Goal: Complete application form

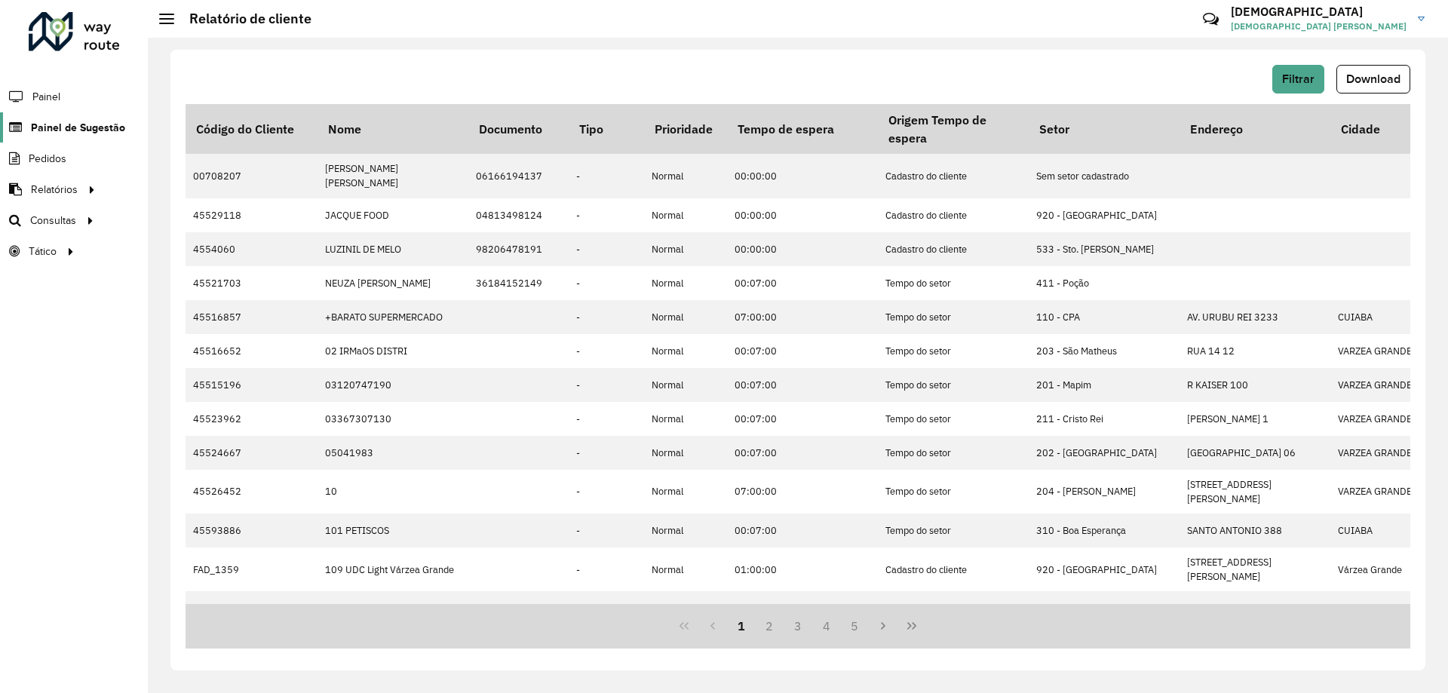
click at [69, 127] on span "Painel de Sugestão" at bounding box center [78, 128] width 94 height 16
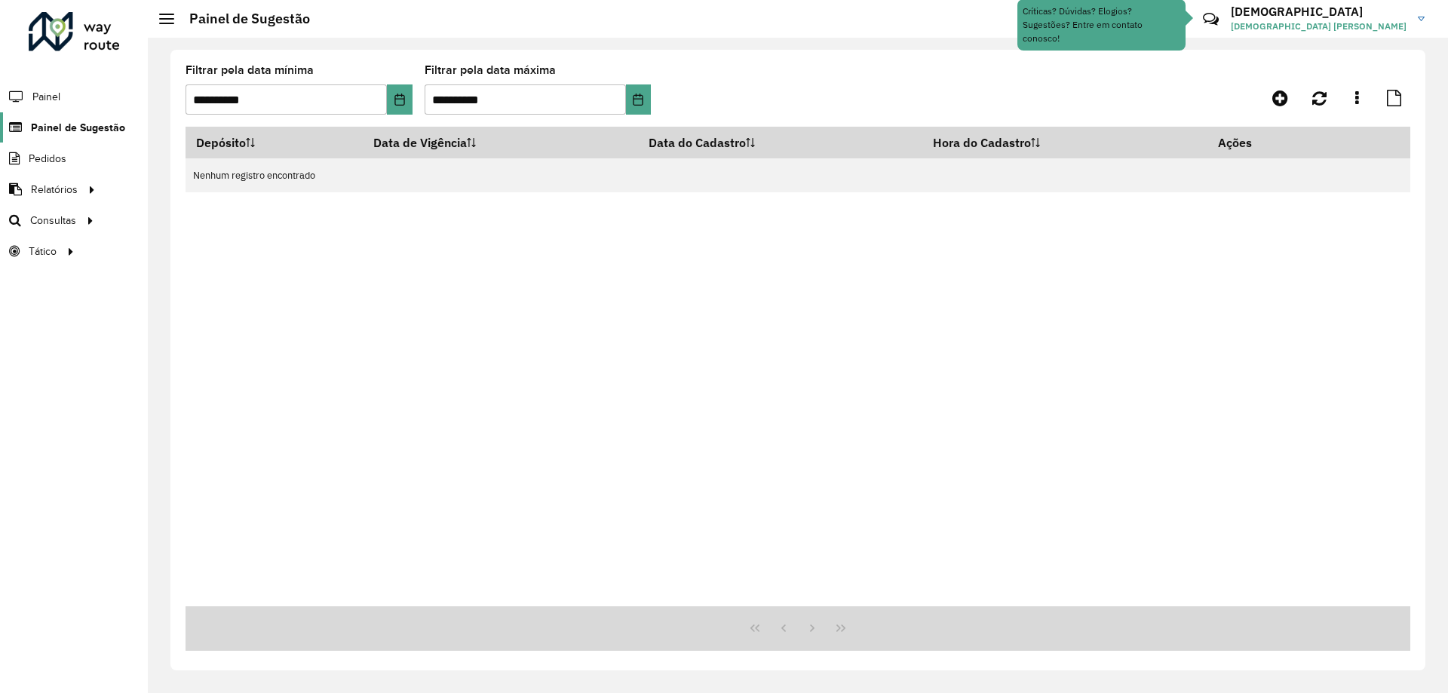
click at [90, 139] on link "Painel de Sugestão" at bounding box center [62, 127] width 125 height 30
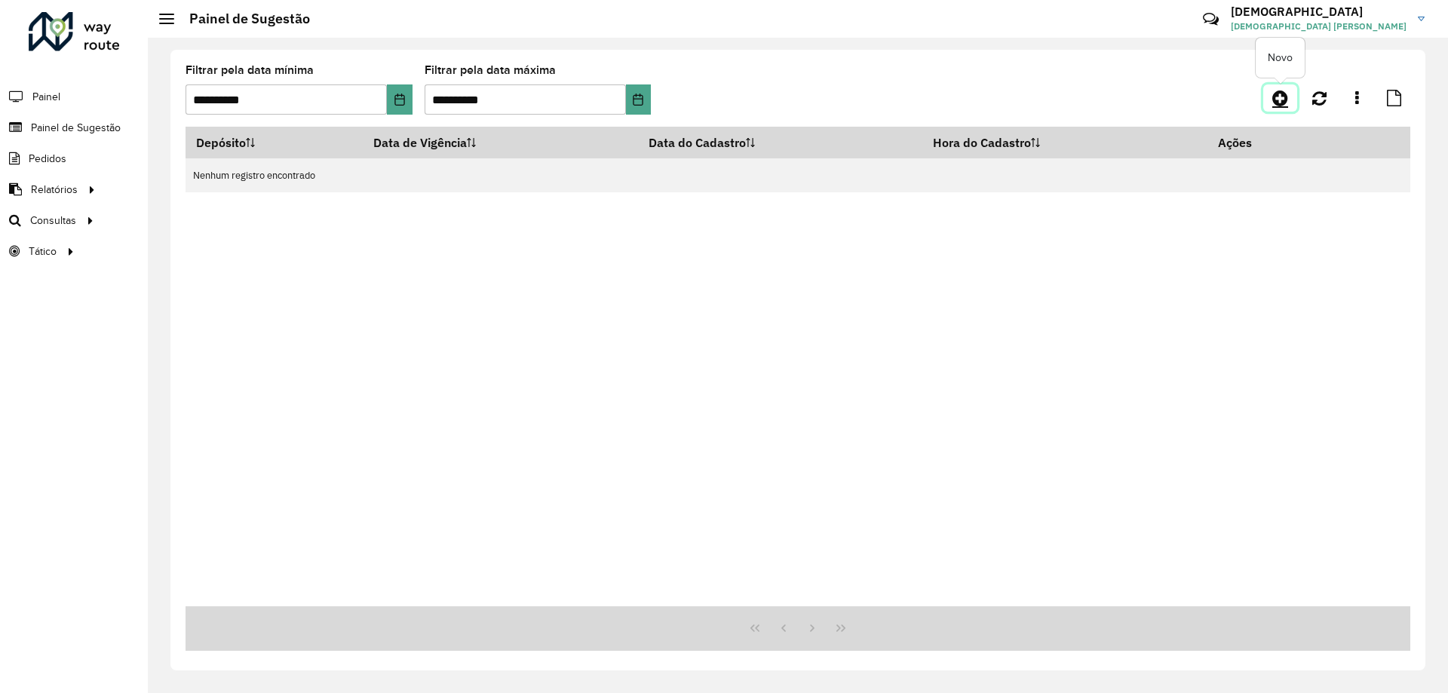
click at [1286, 95] on icon at bounding box center [1280, 98] width 16 height 18
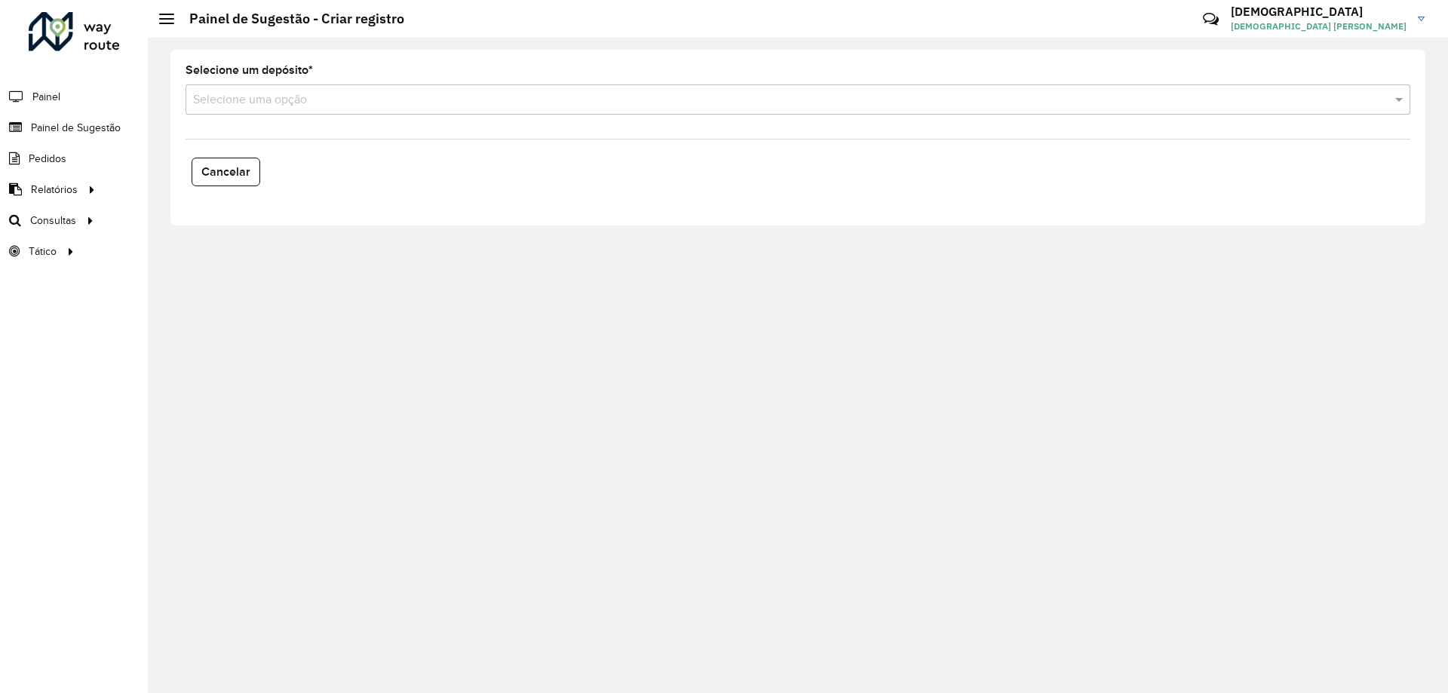
click at [293, 109] on div "Selecione uma opção" at bounding box center [798, 99] width 1225 height 30
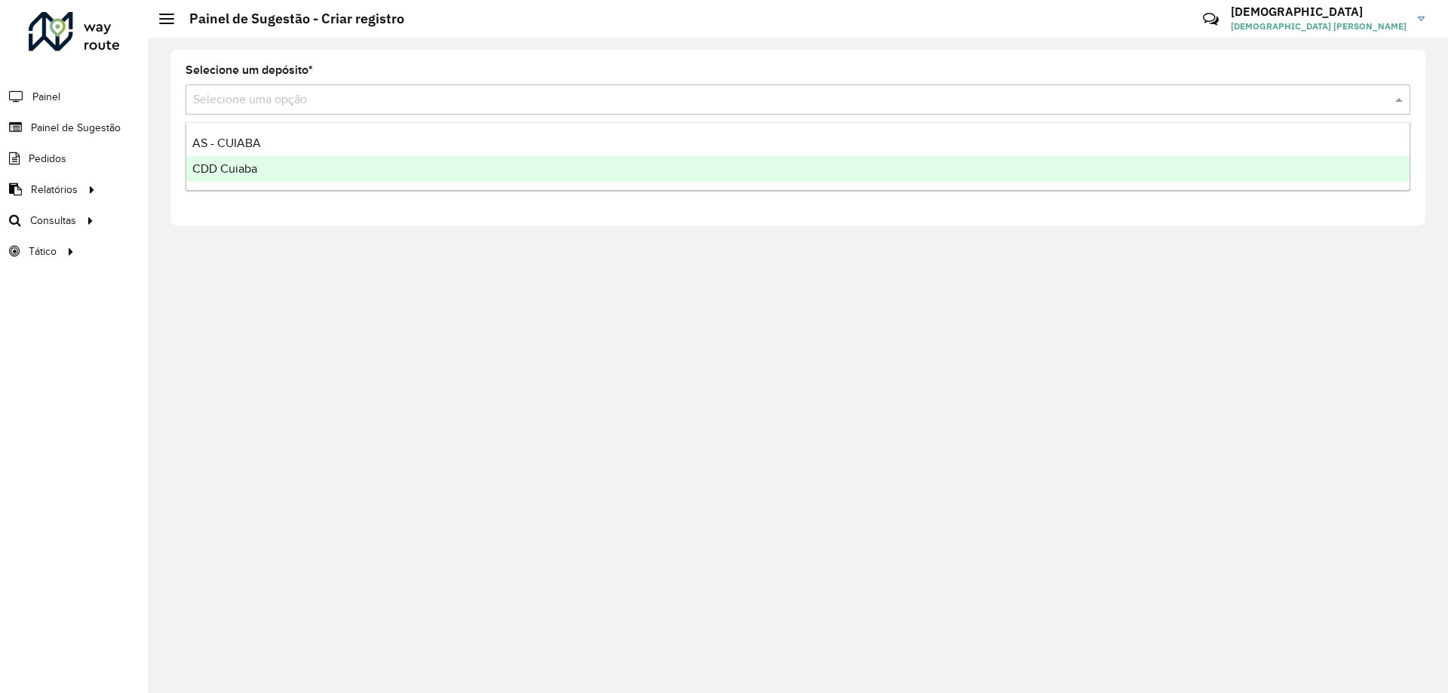
click at [273, 160] on div "CDD Cuiaba" at bounding box center [797, 169] width 1223 height 26
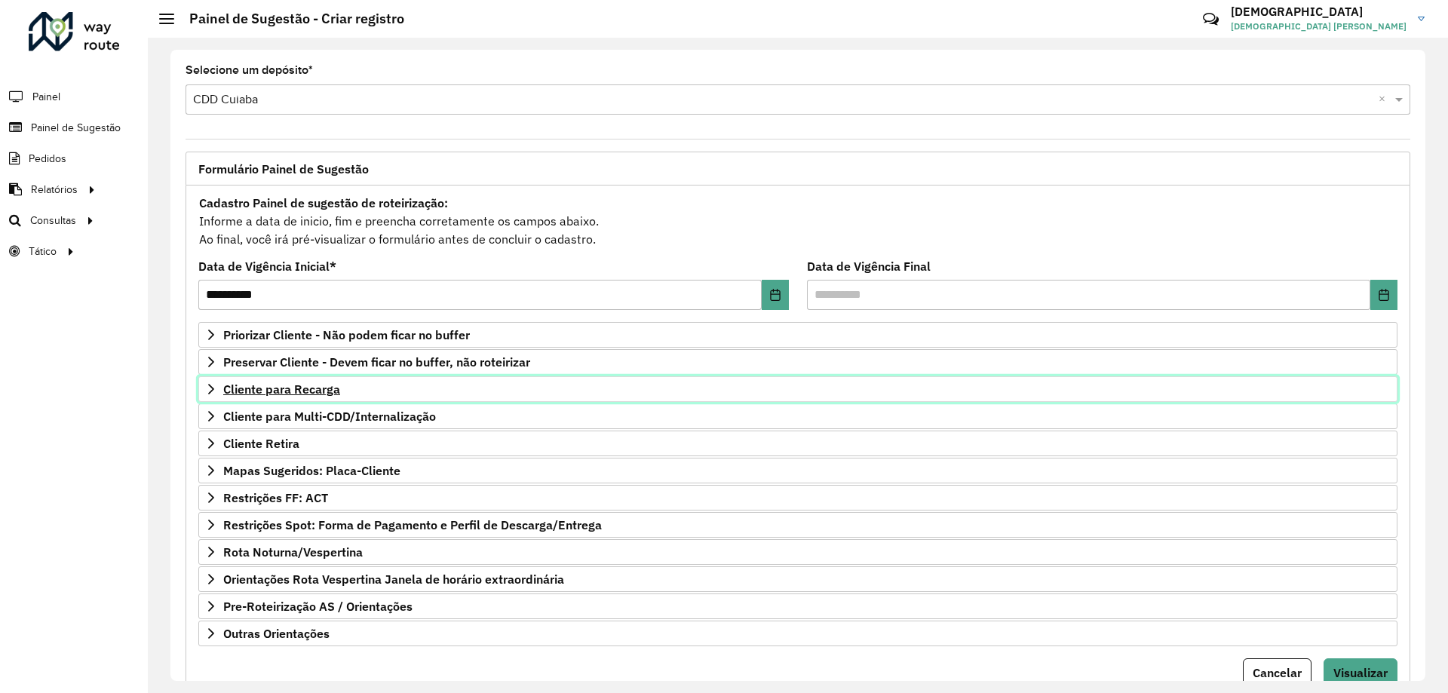
click at [298, 389] on span "Cliente para Recarga" at bounding box center [281, 389] width 117 height 12
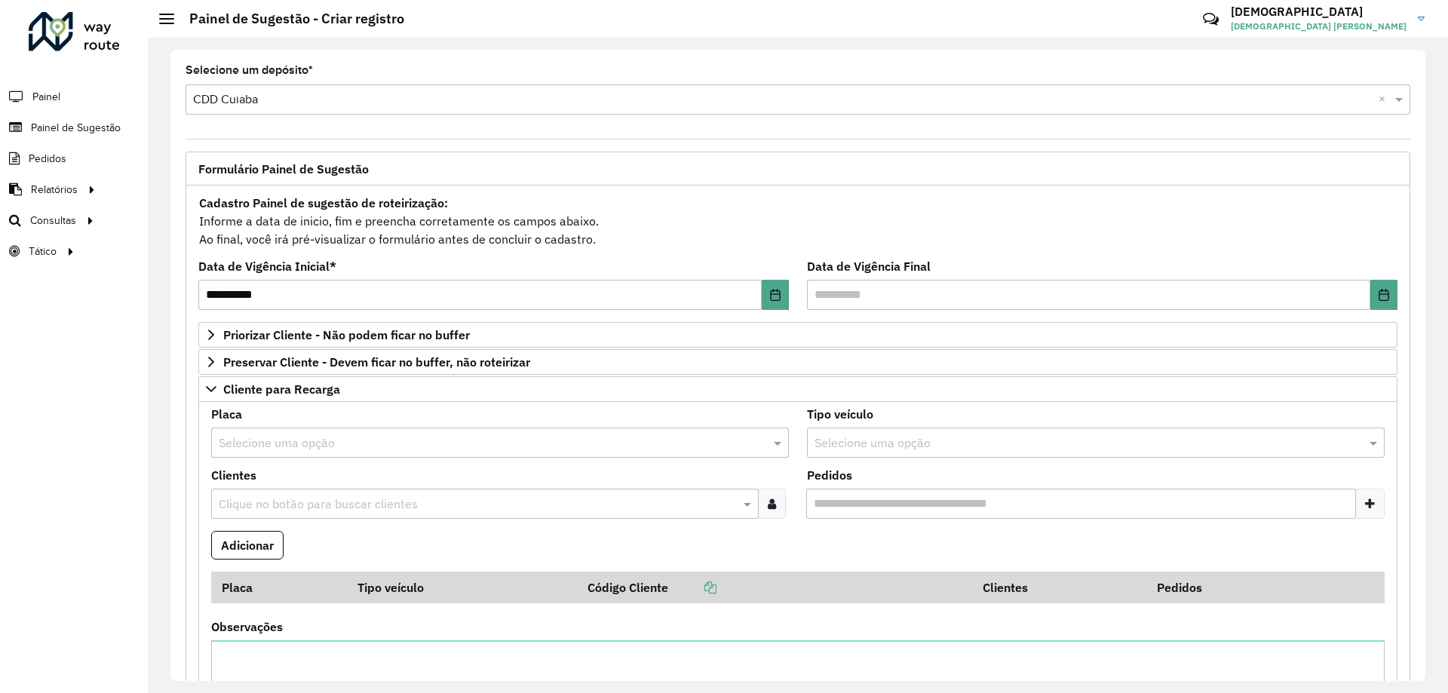
click at [286, 450] on input "text" at bounding box center [485, 443] width 532 height 18
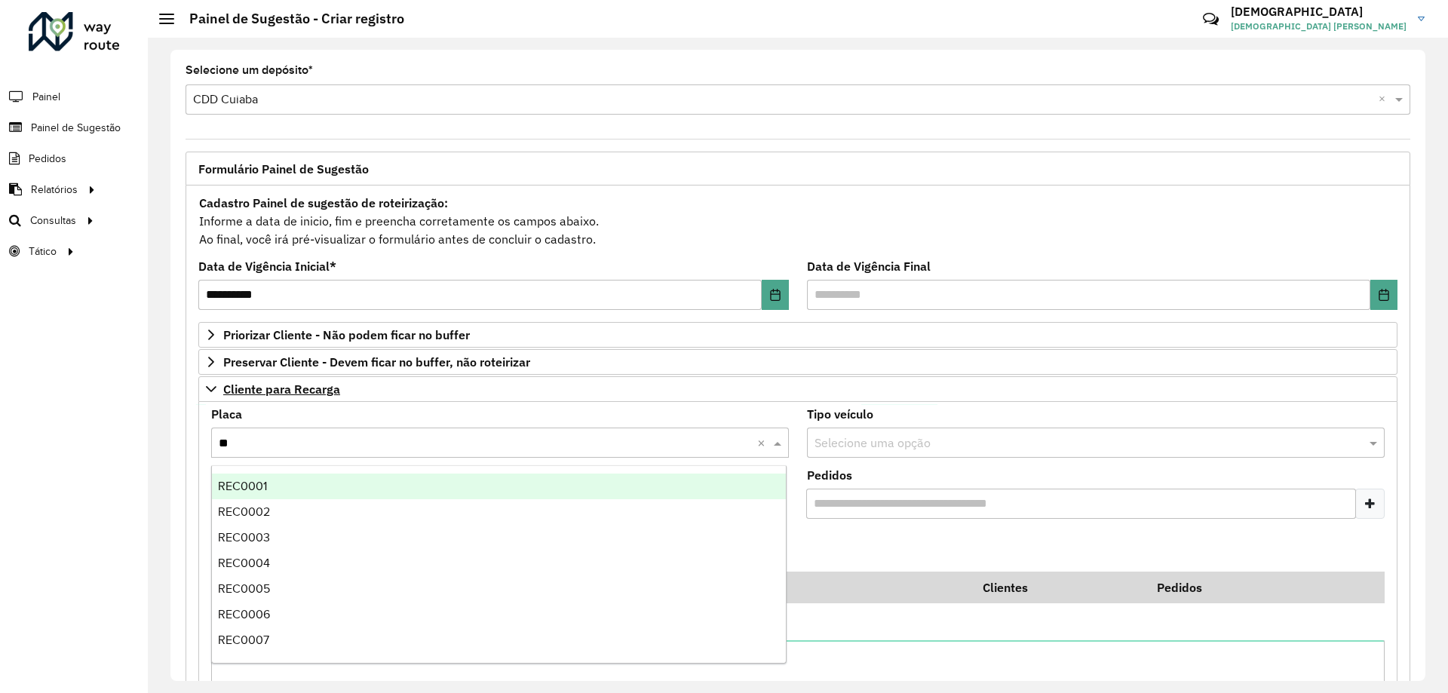
type input "***"
click at [297, 488] on div "REC0001" at bounding box center [499, 487] width 574 height 26
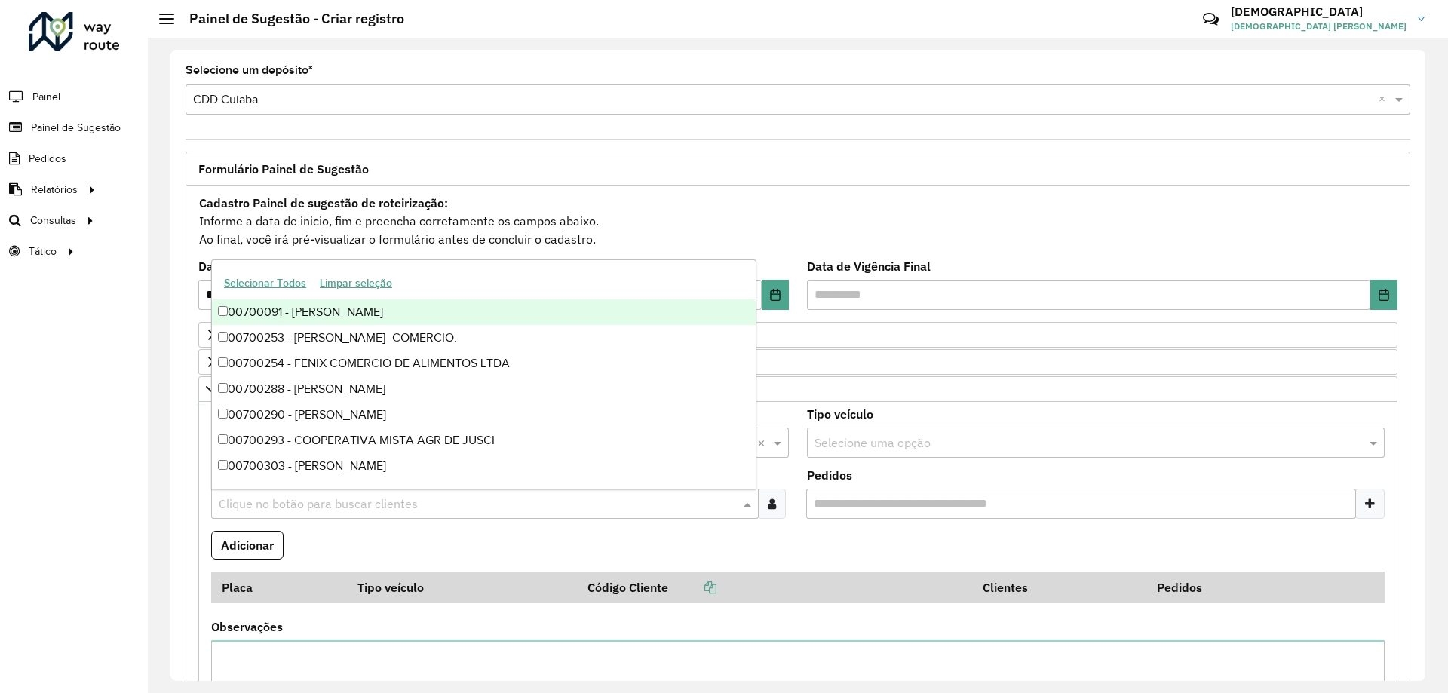
click at [314, 495] on input "text" at bounding box center [477, 504] width 525 height 18
type input "****"
click at [322, 311] on div "45501001 - [PERSON_NAME]" at bounding box center [484, 314] width 544 height 26
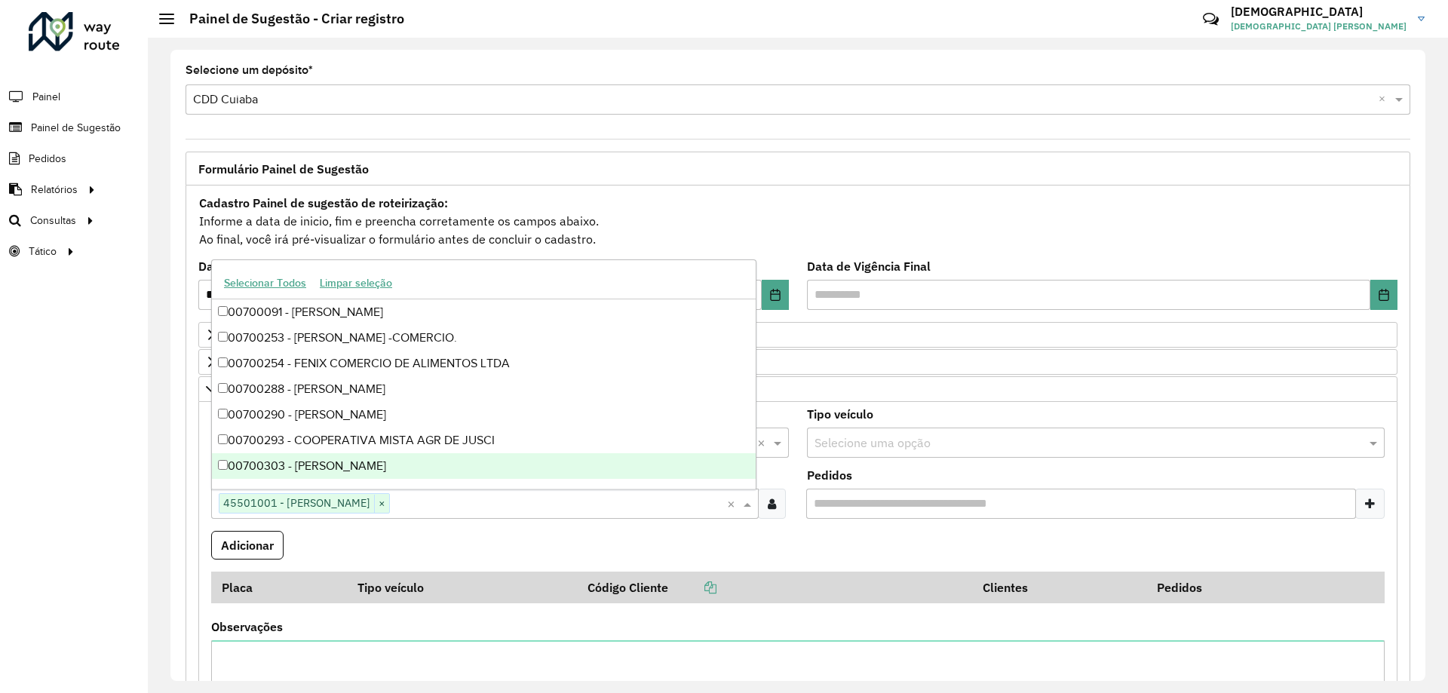
drag, startPoint x: 441, startPoint y: 546, endPoint x: 407, endPoint y: 540, distance: 34.5
click at [440, 544] on formly-field "Adicionar" at bounding box center [798, 551] width 1192 height 41
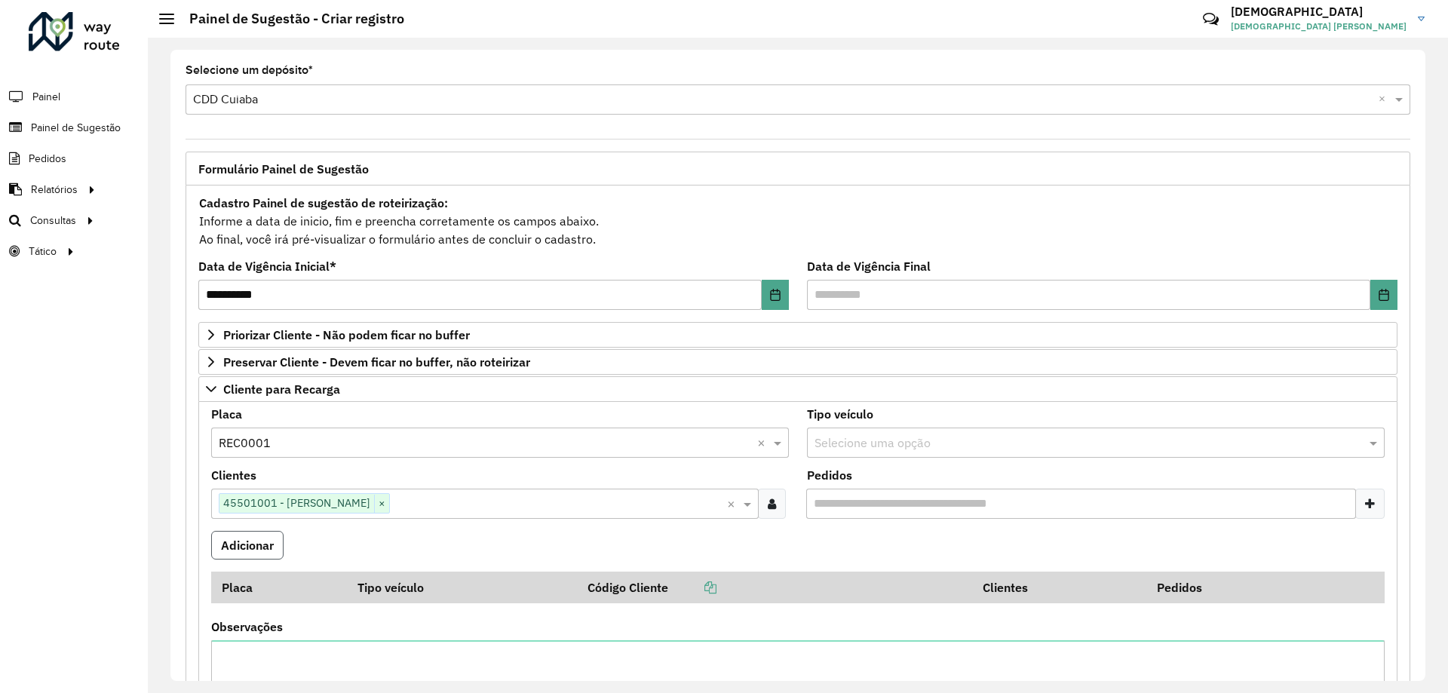
click at [262, 548] on button "Adicionar" at bounding box center [247, 545] width 72 height 29
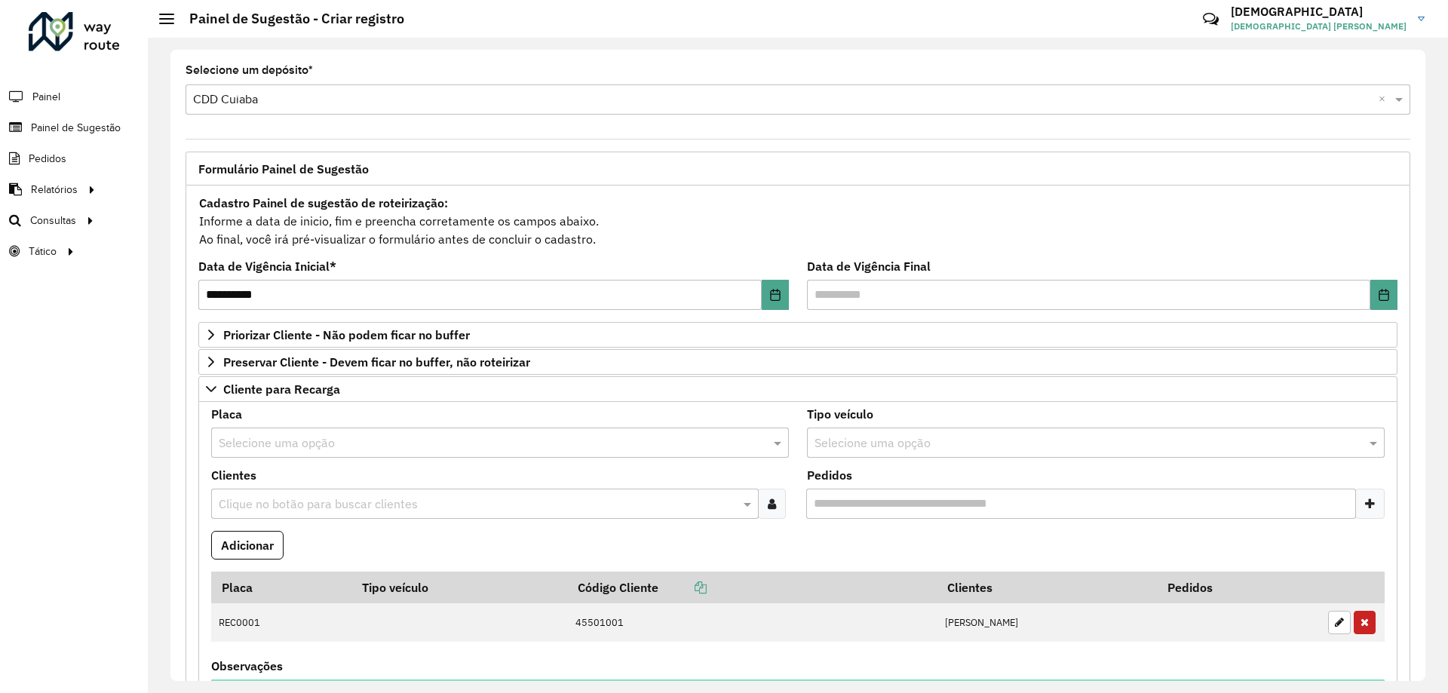
click at [276, 445] on input "text" at bounding box center [485, 443] width 532 height 18
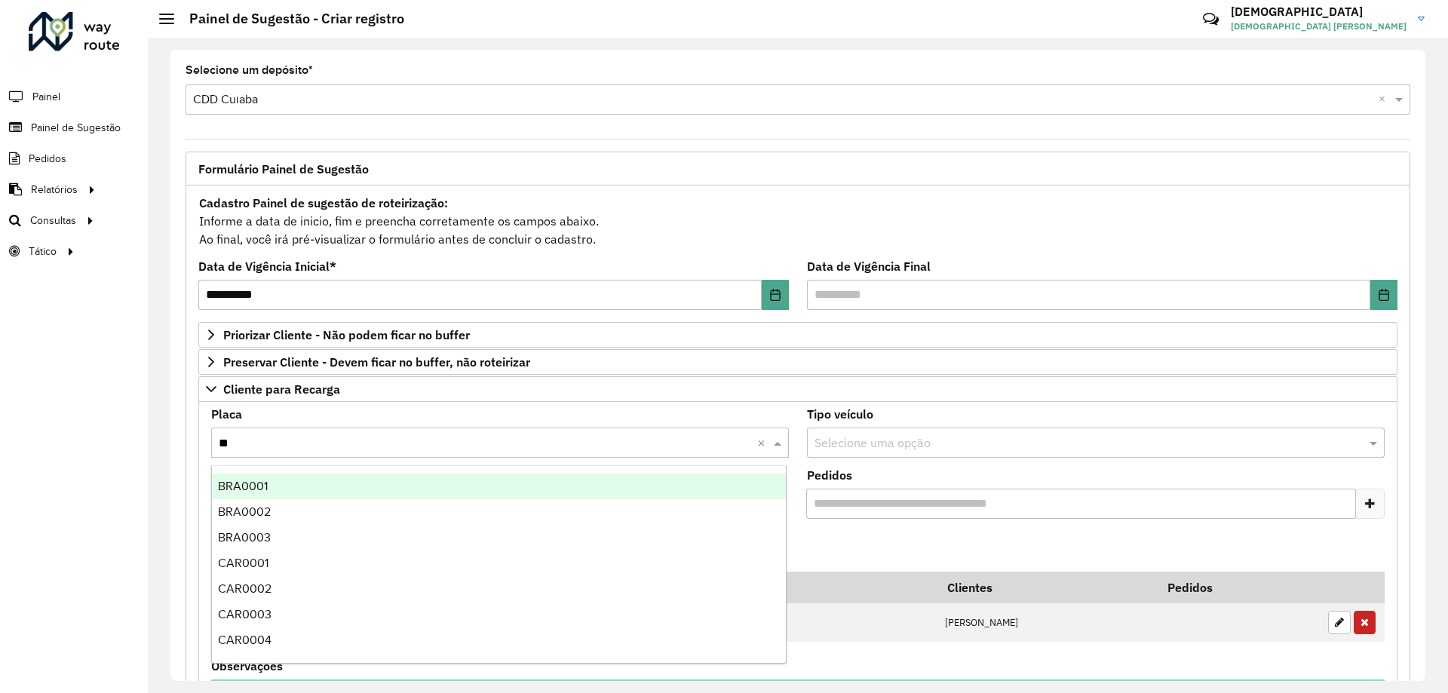
type input "***"
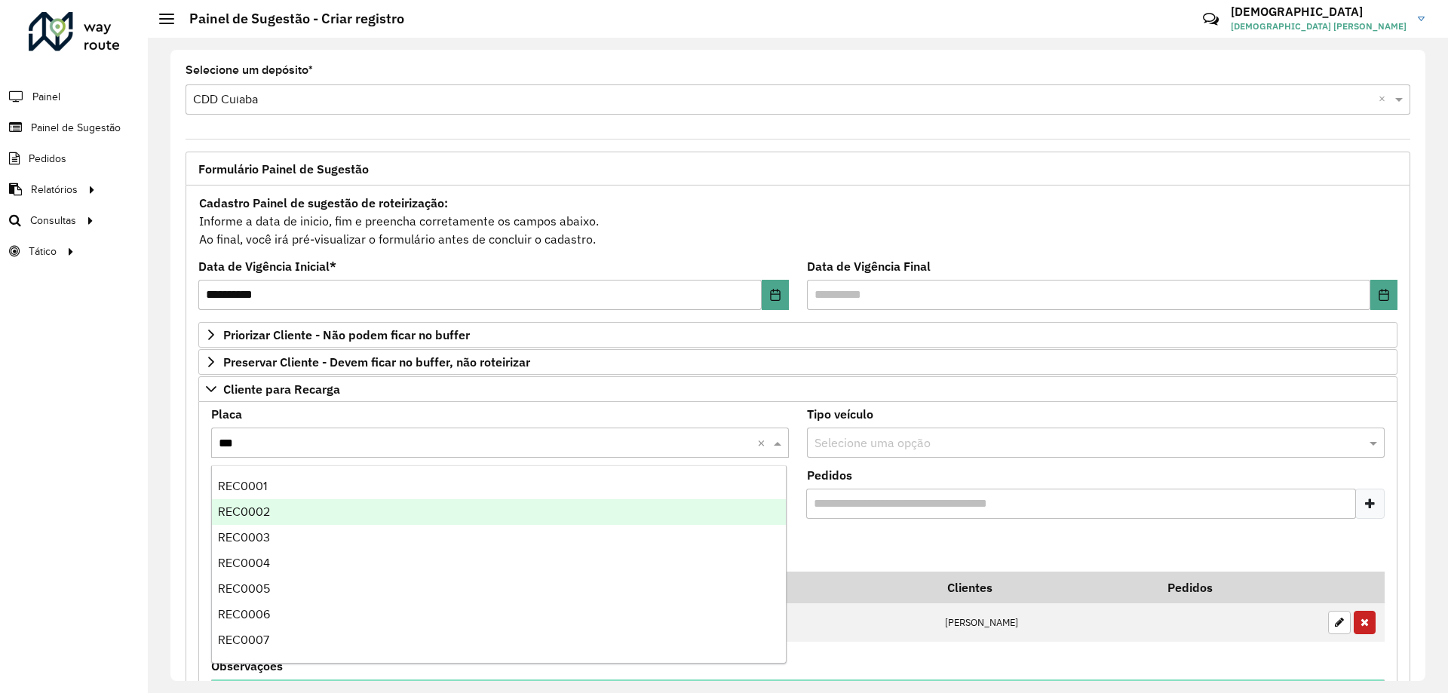
click at [298, 508] on div "REC0002" at bounding box center [499, 512] width 574 height 26
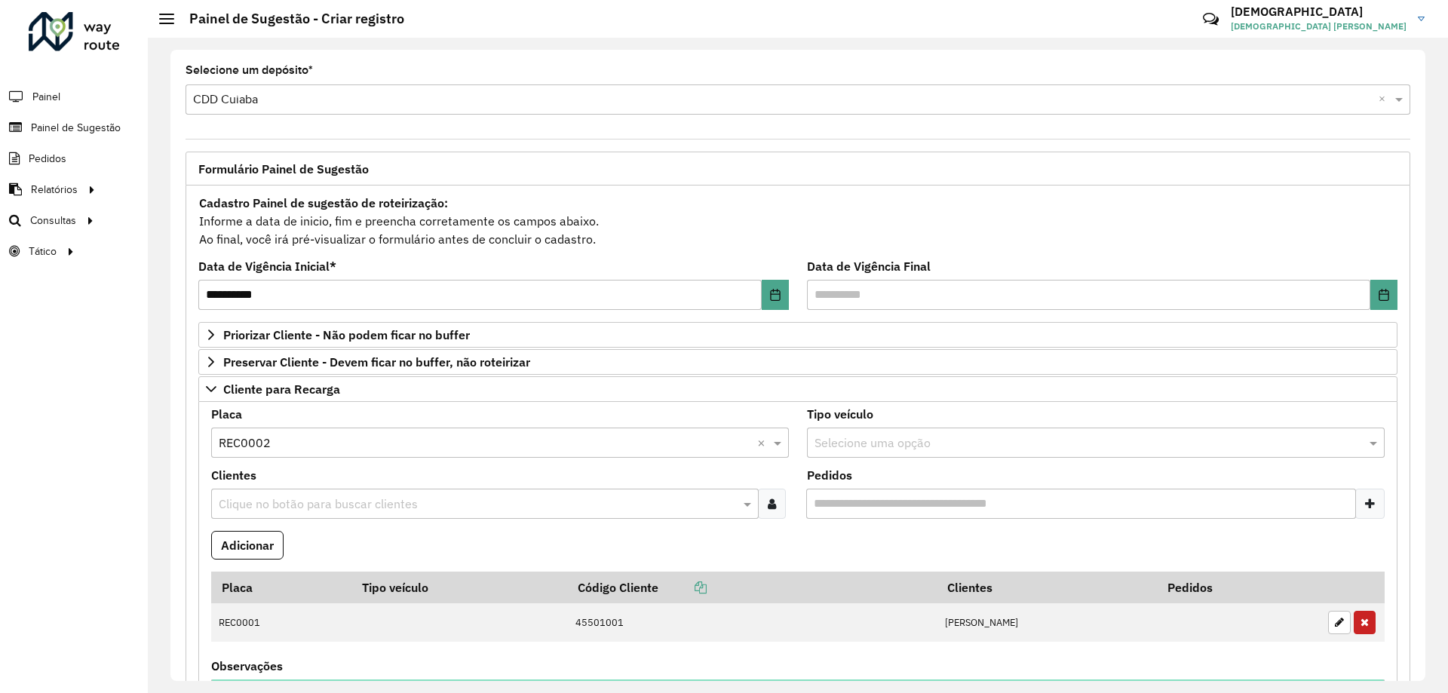
click at [298, 508] on input "text" at bounding box center [477, 504] width 525 height 18
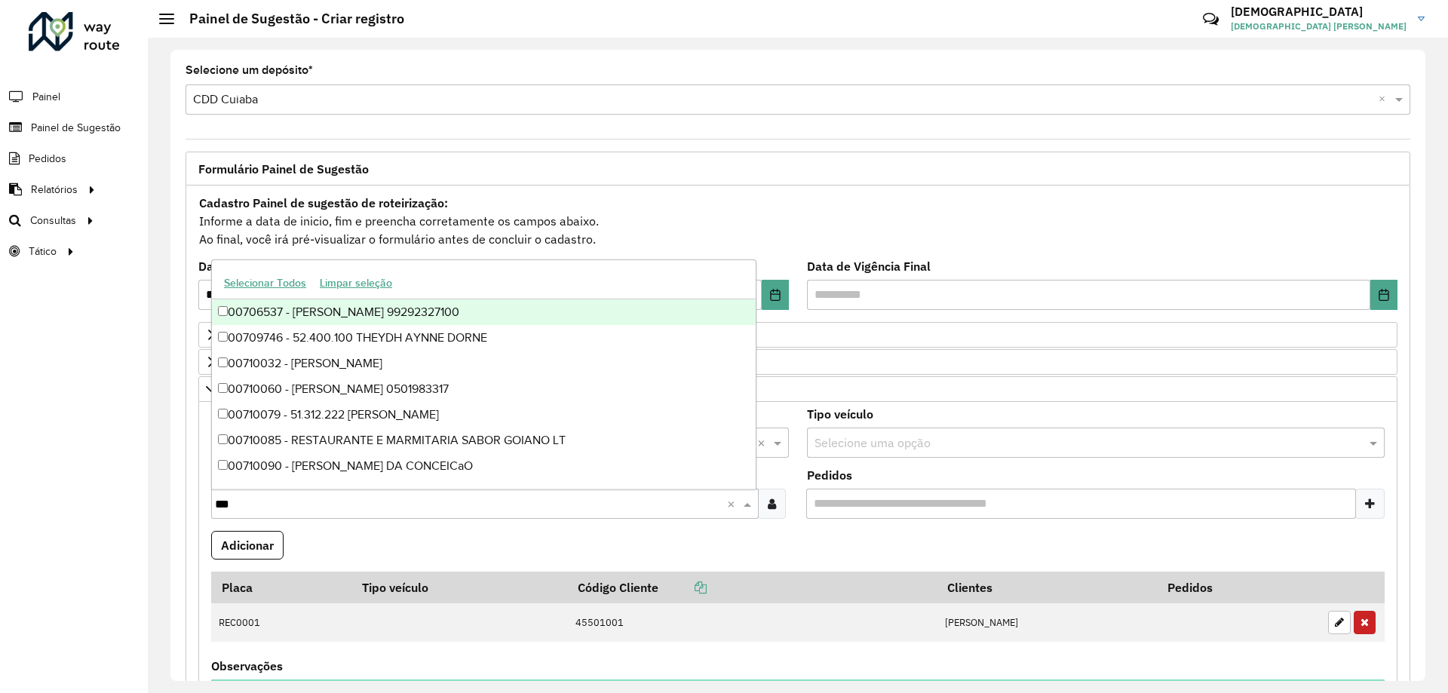
type input "****"
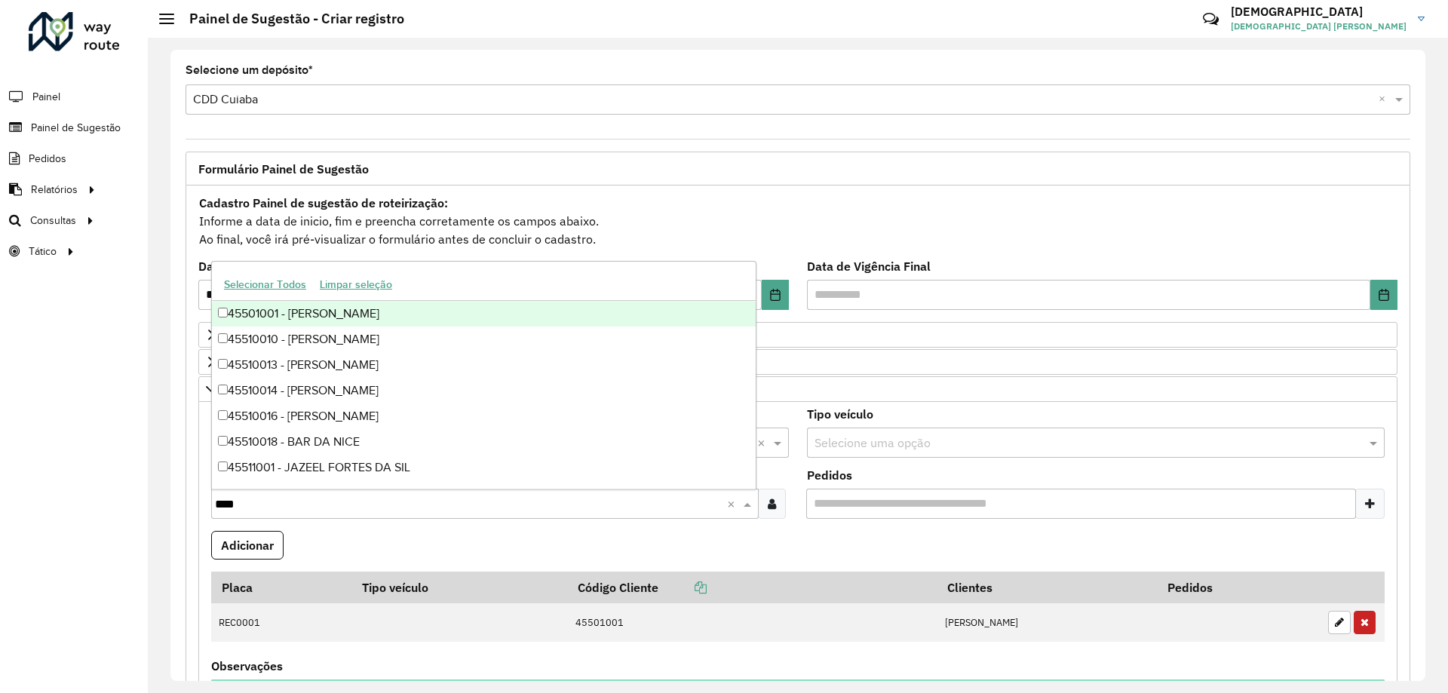
click at [358, 314] on div "45501001 - [PERSON_NAME]" at bounding box center [484, 314] width 544 height 26
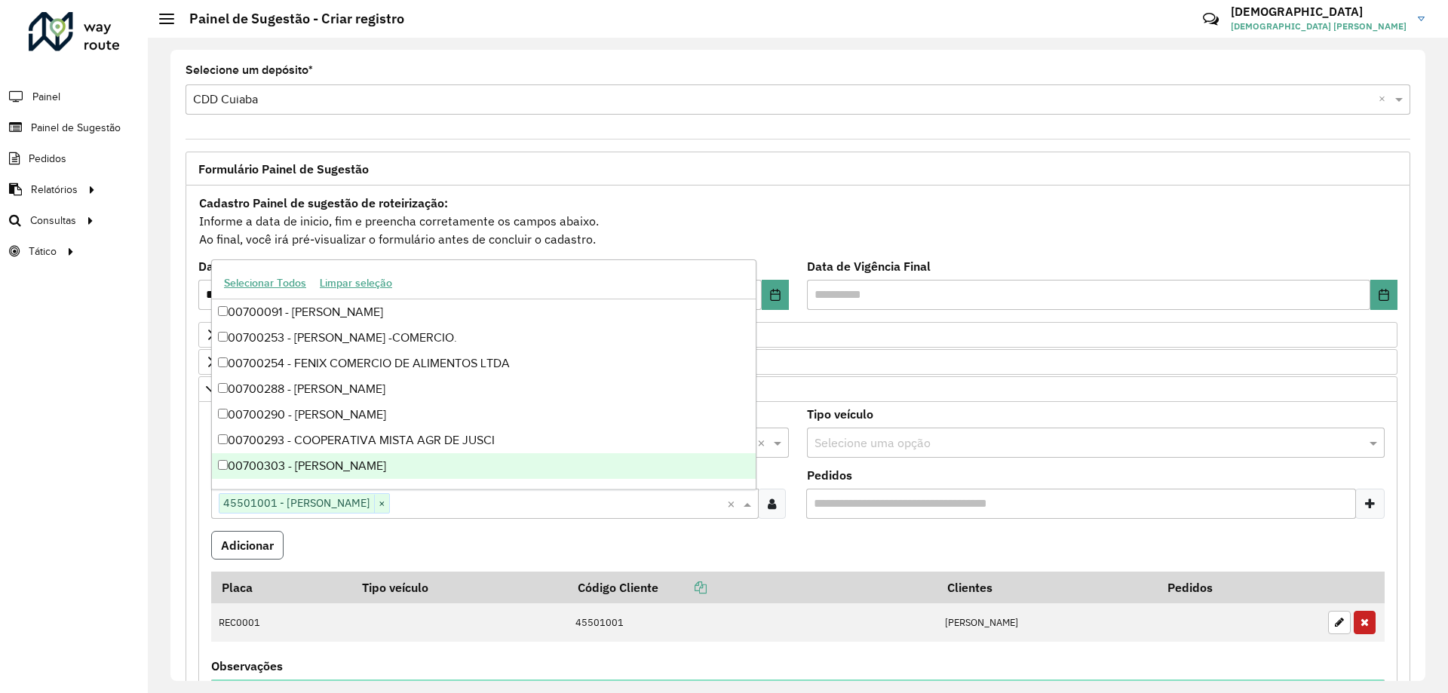
click at [259, 541] on button "Adicionar" at bounding box center [247, 545] width 72 height 29
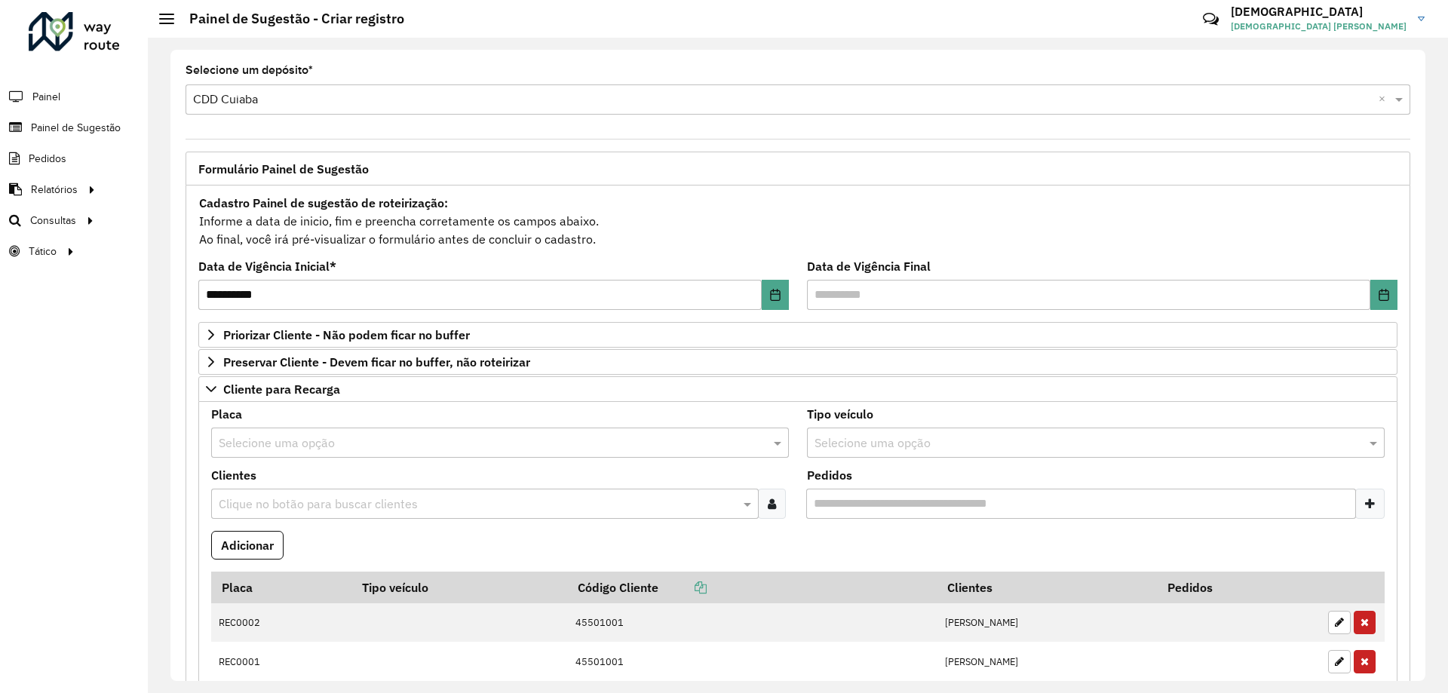
click at [256, 443] on input "text" at bounding box center [485, 443] width 532 height 18
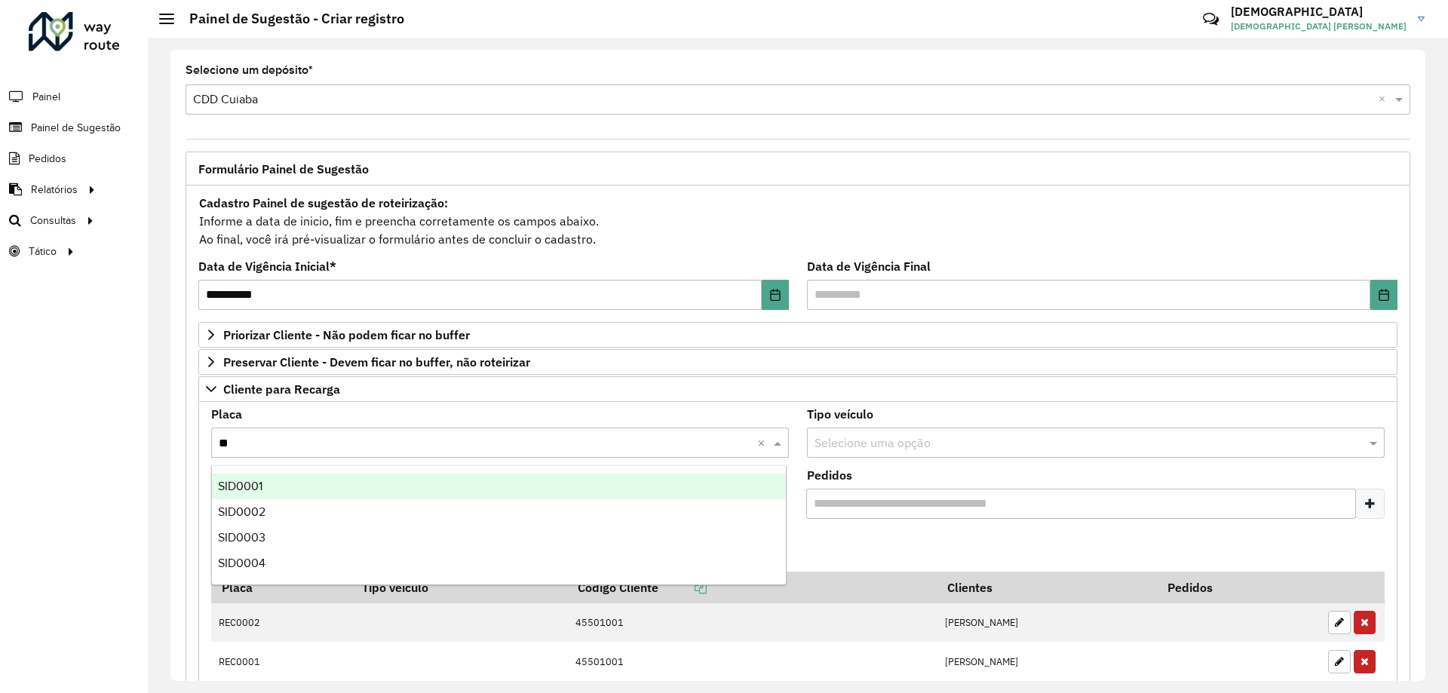
type input "***"
click at [285, 480] on div "SID0001" at bounding box center [499, 487] width 574 height 26
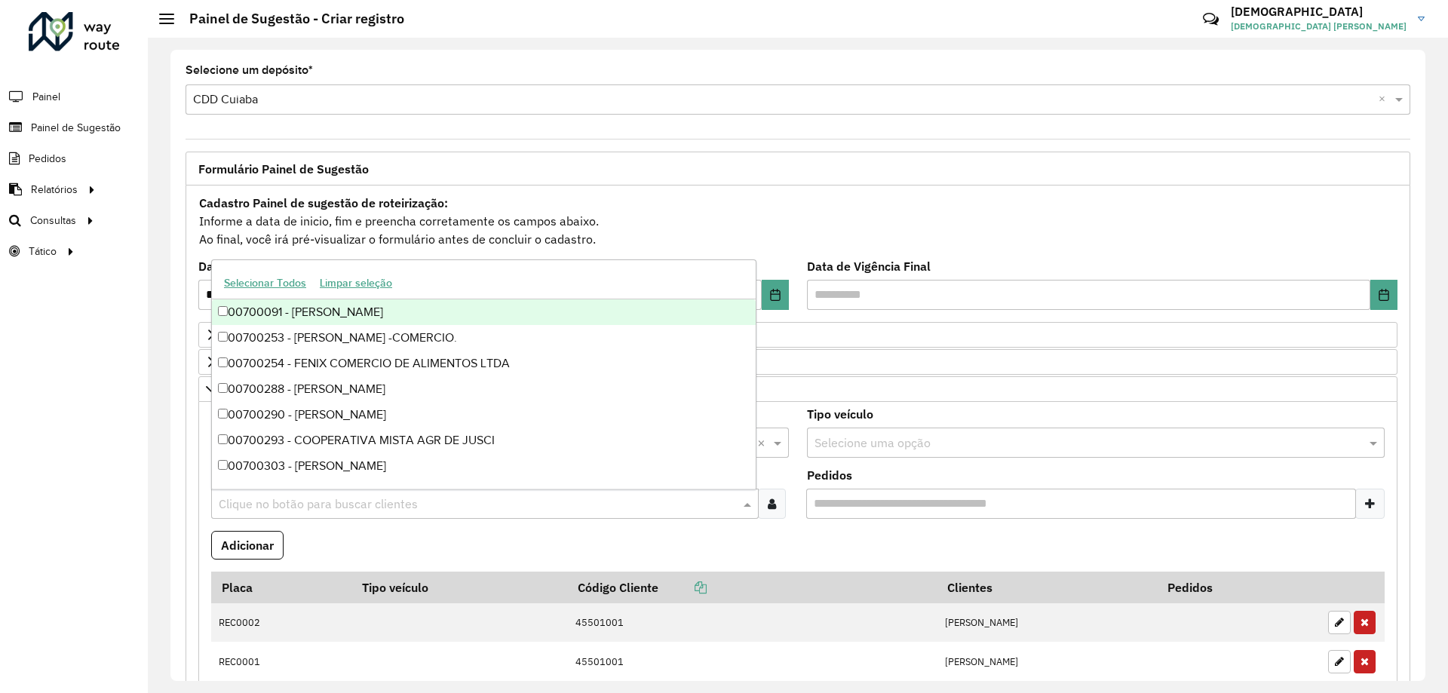
click at [287, 496] on input "text" at bounding box center [477, 504] width 525 height 18
type input "*****"
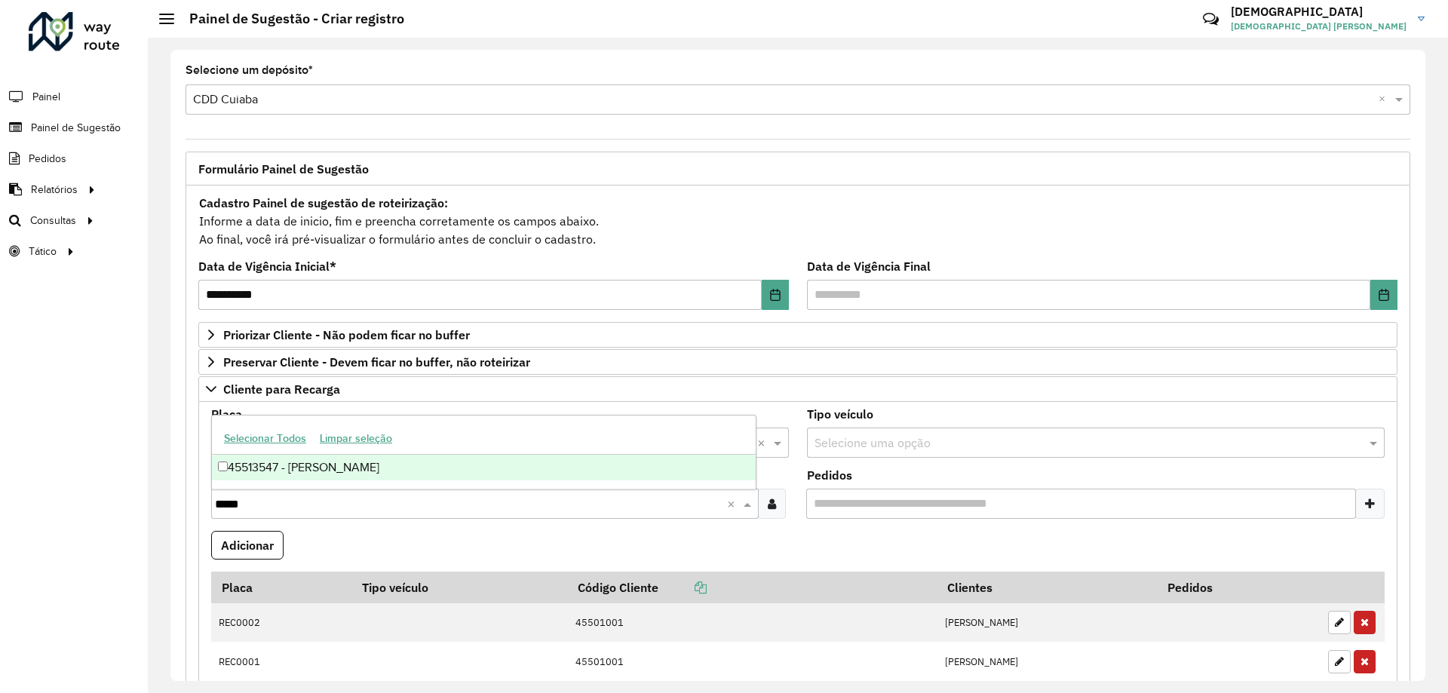
click at [442, 471] on div "45513547 - [PERSON_NAME]" at bounding box center [484, 468] width 544 height 26
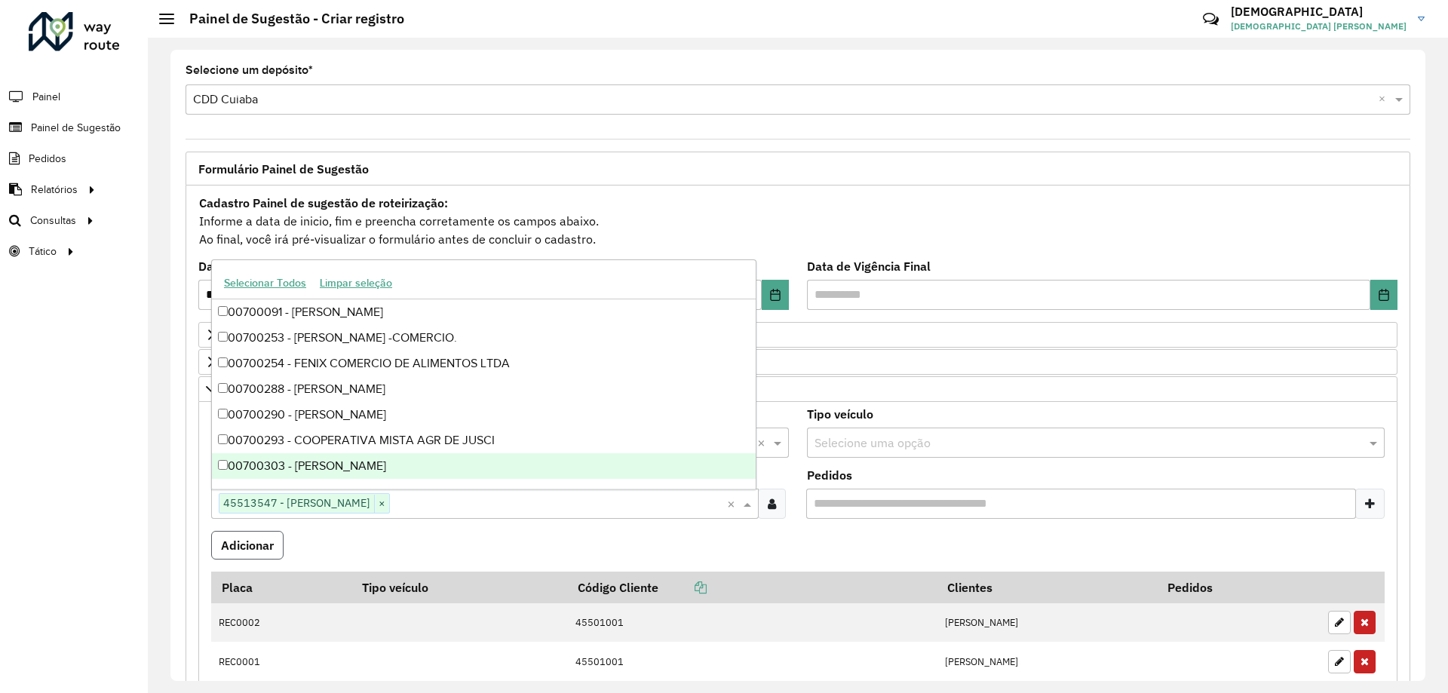
click at [257, 544] on button "Adicionar" at bounding box center [247, 545] width 72 height 29
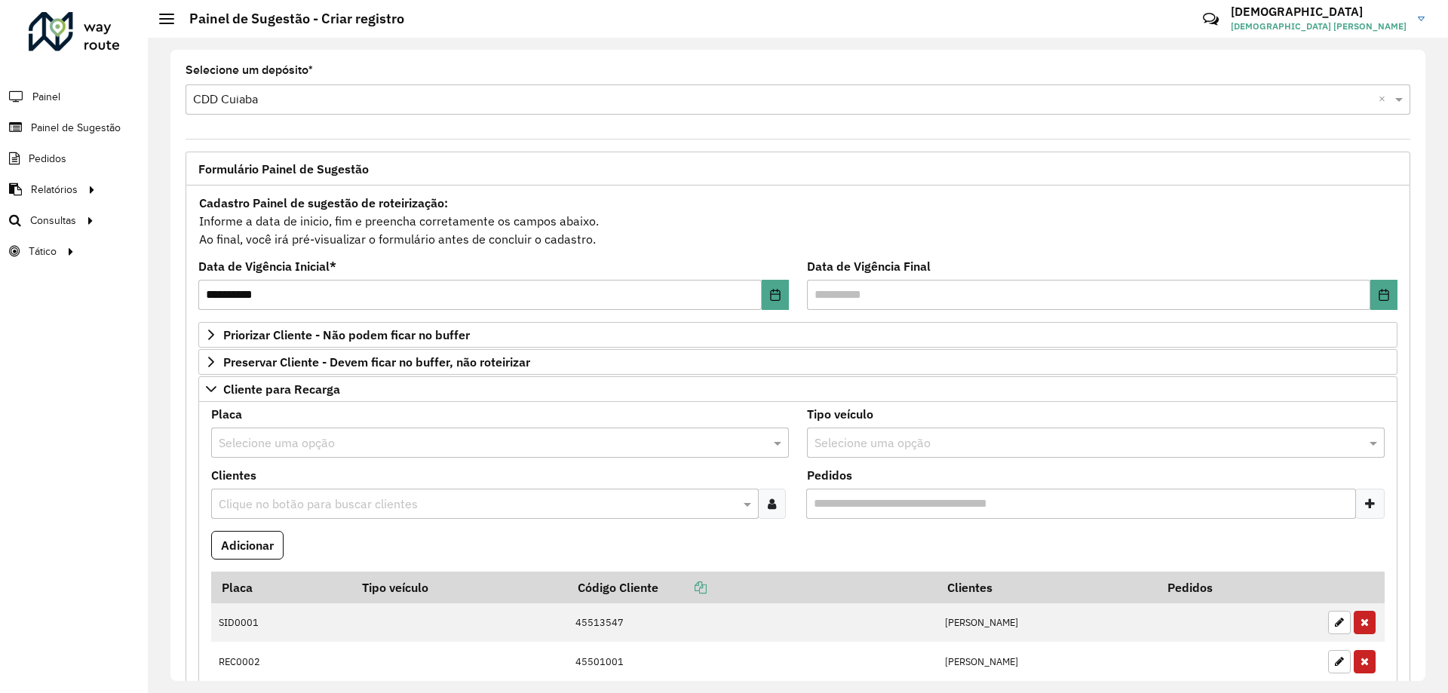
click at [377, 411] on div "Placa Selecione uma opção" at bounding box center [500, 433] width 578 height 49
click at [375, 443] on input "text" at bounding box center [485, 443] width 532 height 18
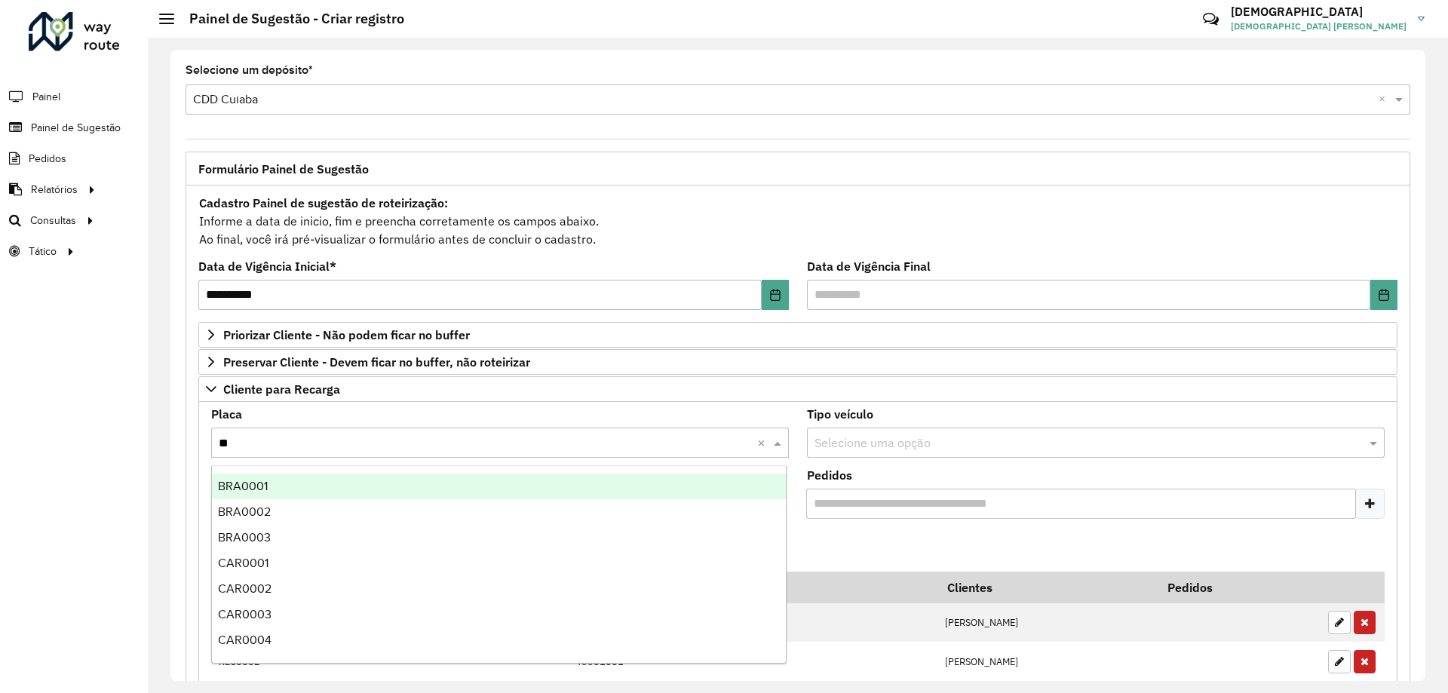
type input "***"
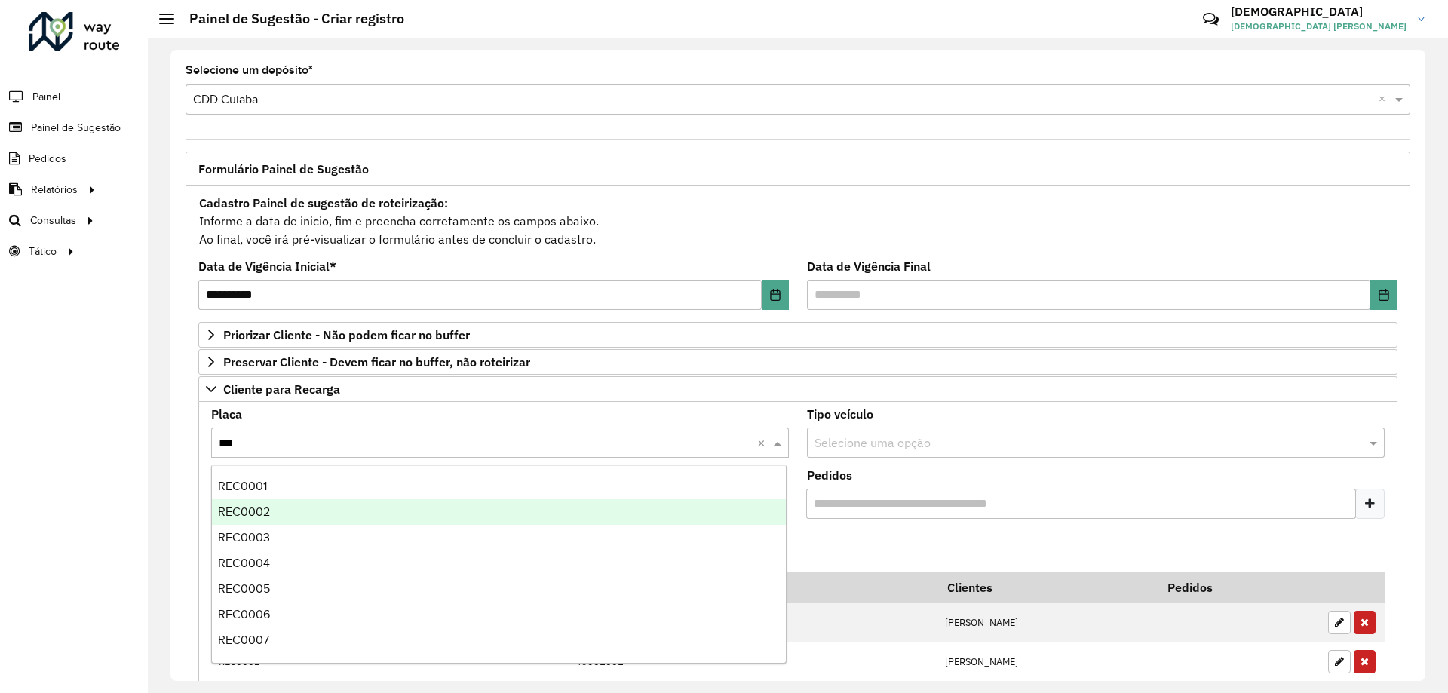
click at [293, 523] on div "REC0002" at bounding box center [499, 512] width 574 height 26
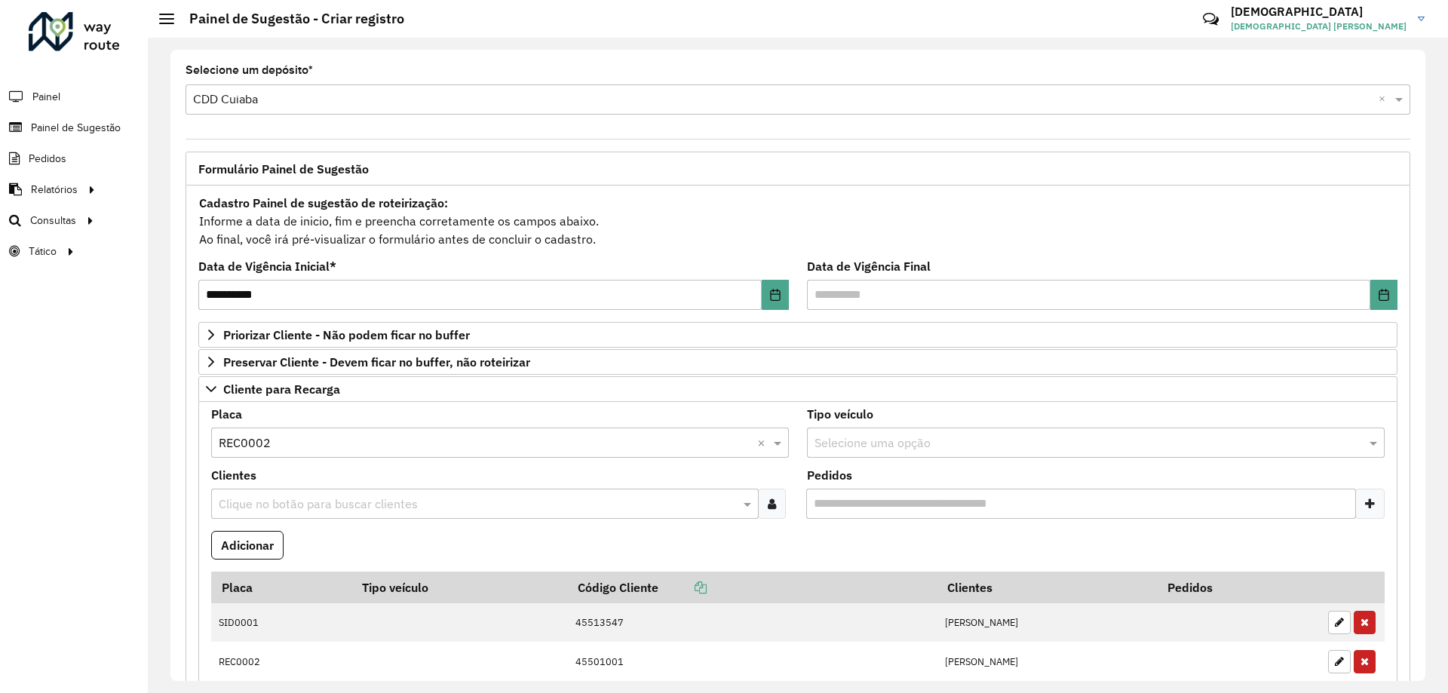
click at [300, 452] on div "Selecione uma opção × REC0002 ×" at bounding box center [500, 443] width 578 height 30
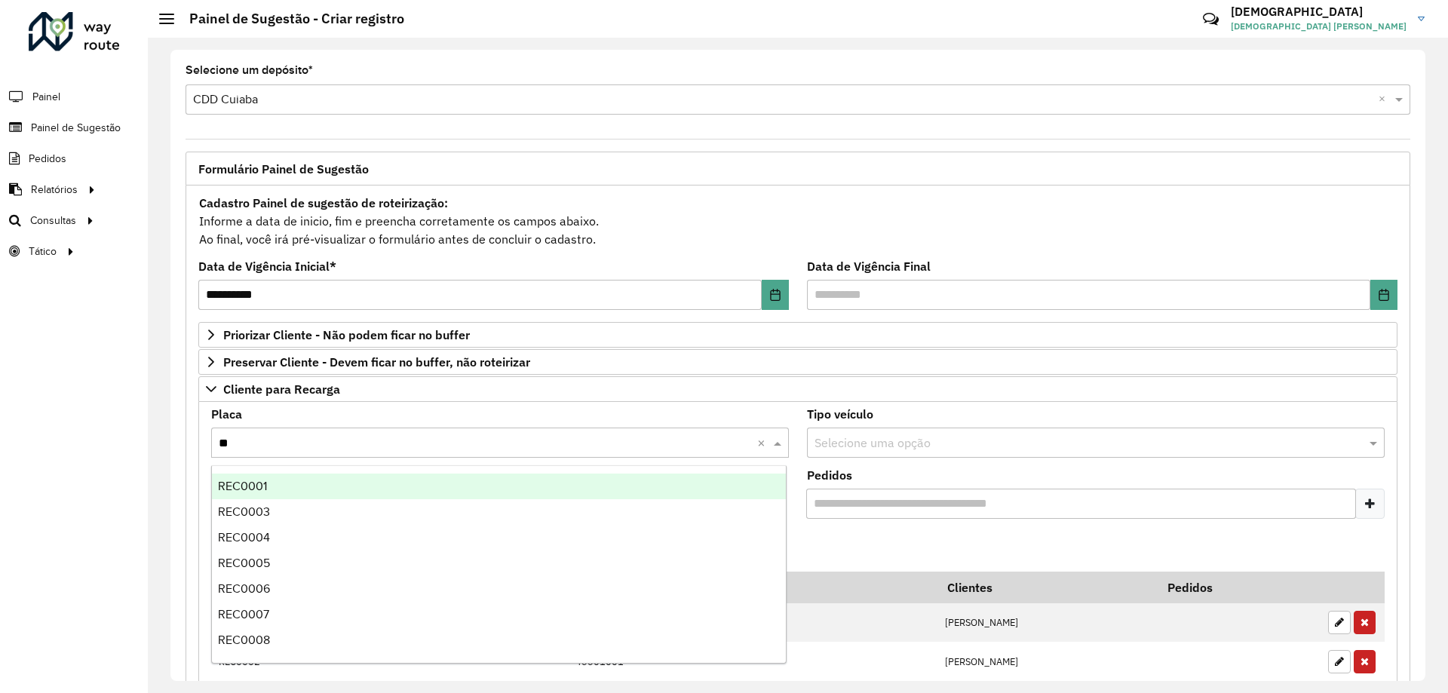
type input "***"
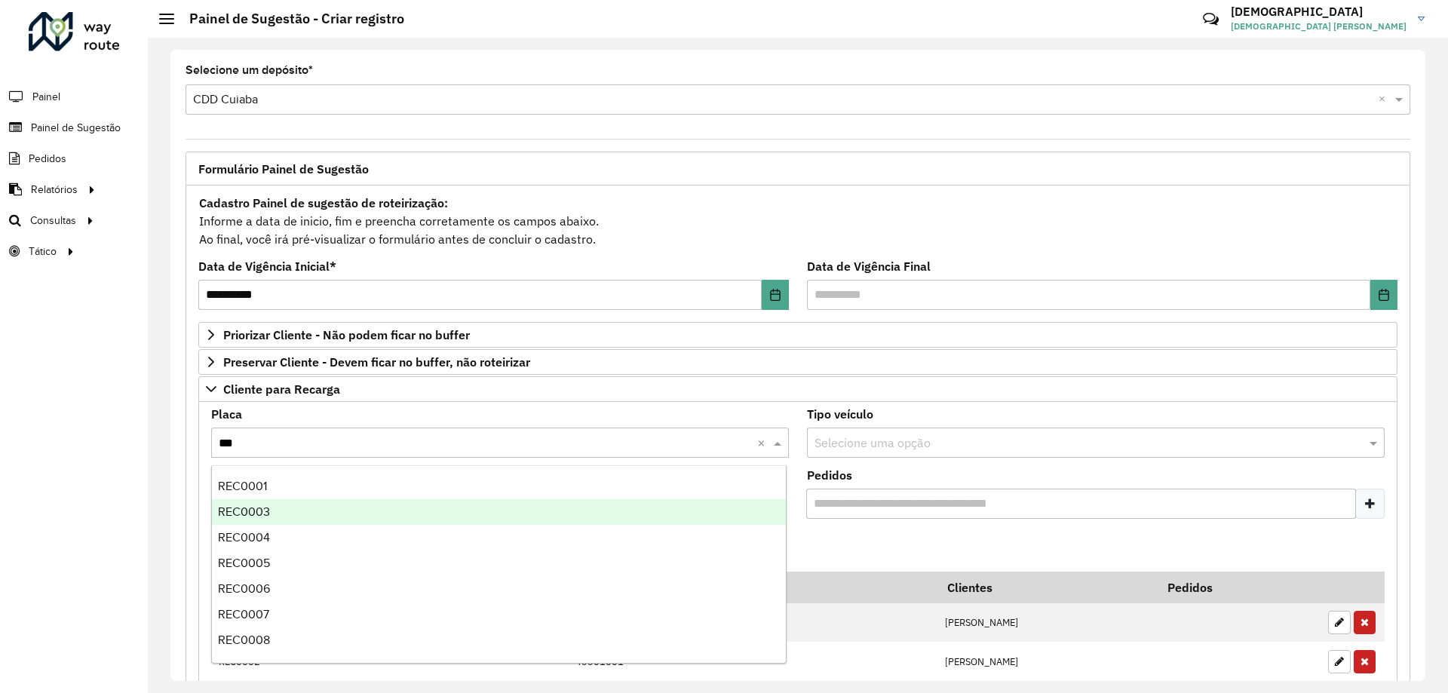
click at [268, 518] on div "REC0003" at bounding box center [499, 512] width 574 height 26
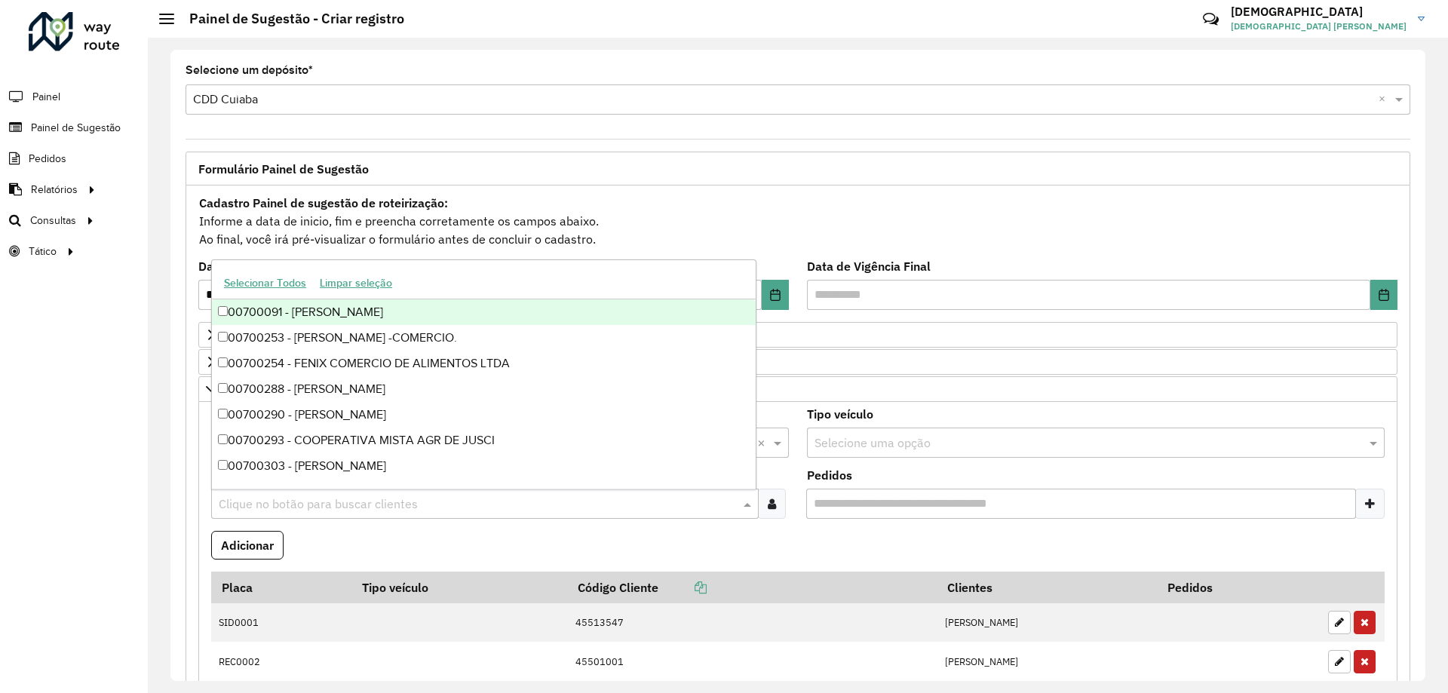
click at [274, 496] on input "text" at bounding box center [477, 504] width 525 height 18
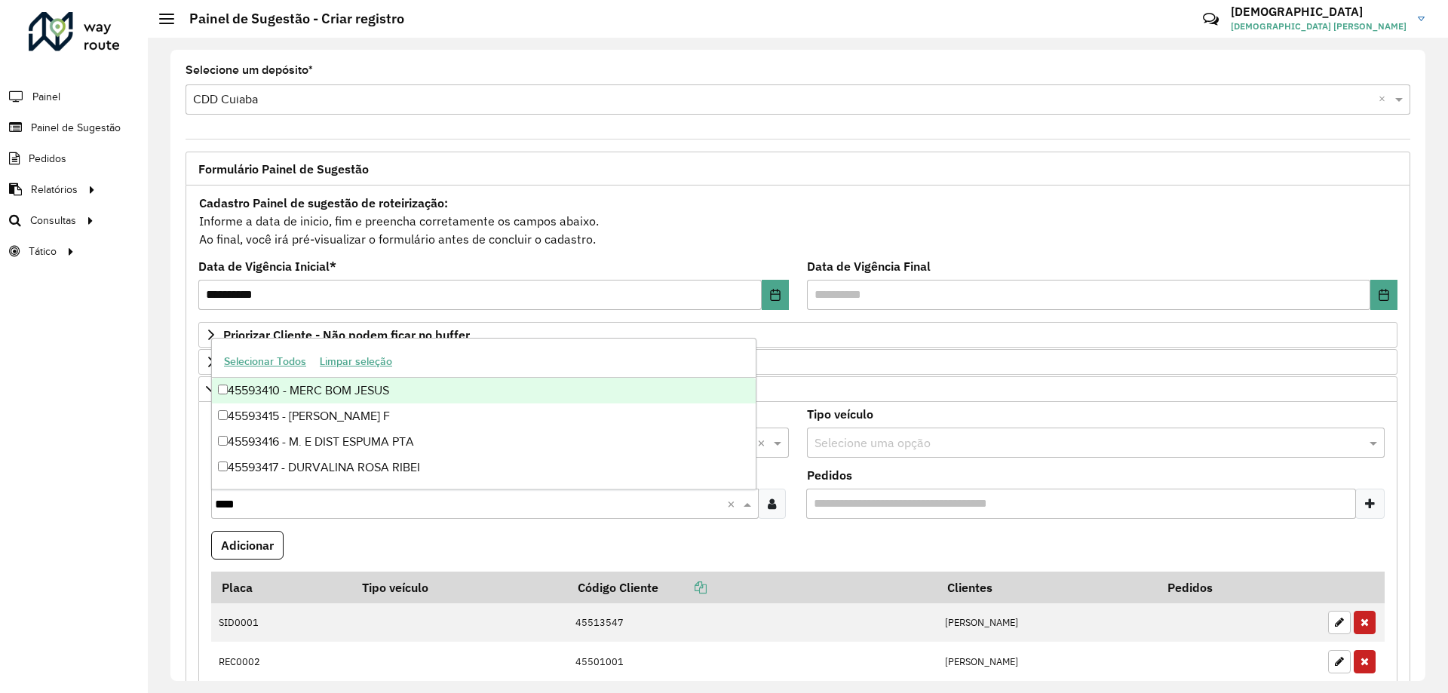
type input "*****"
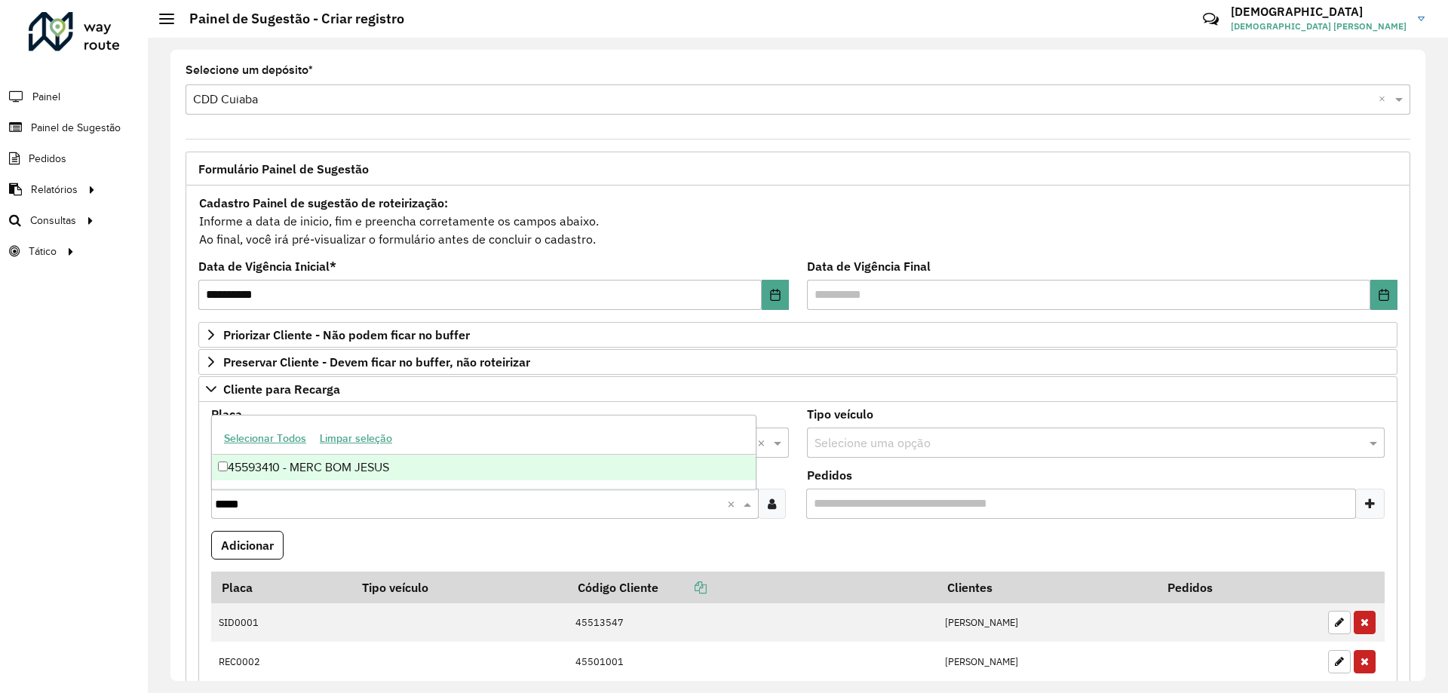
click at [288, 466] on div "45593410 - MERC BOM JESUS" at bounding box center [484, 468] width 544 height 26
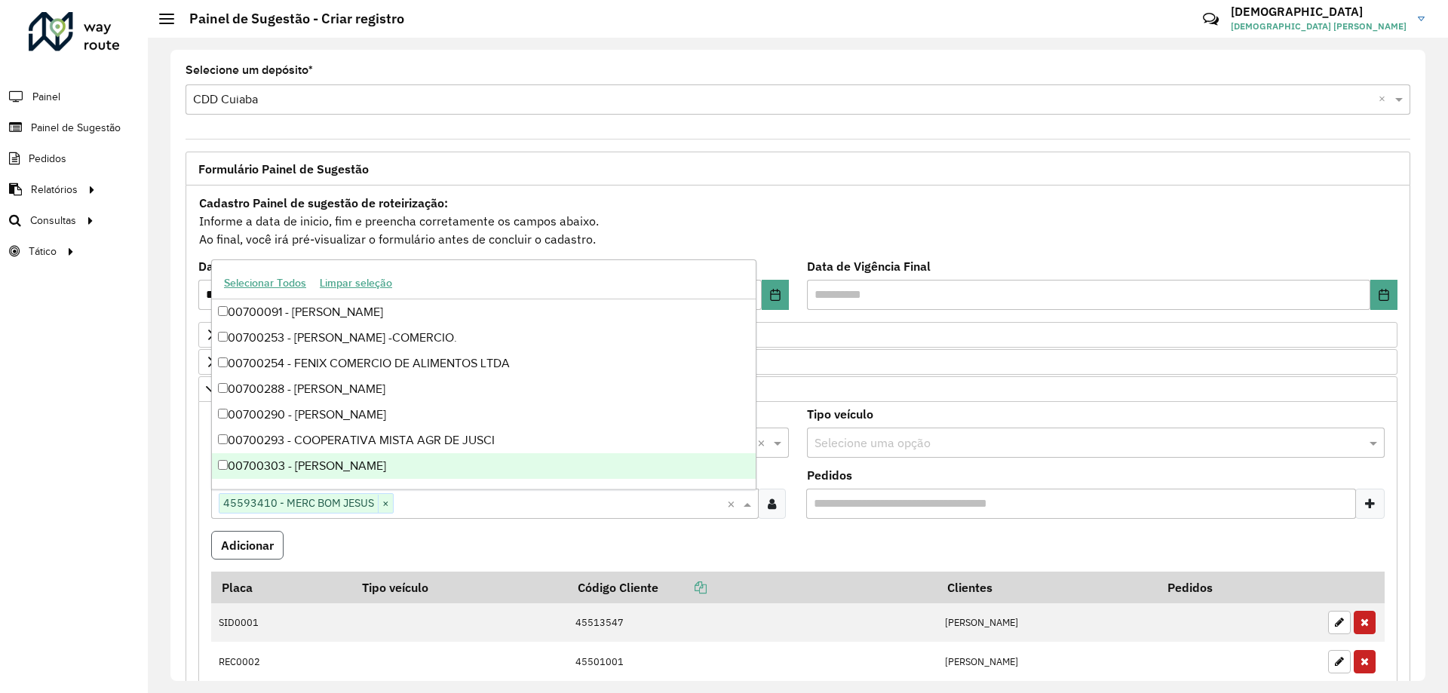
click at [265, 557] on button "Adicionar" at bounding box center [247, 545] width 72 height 29
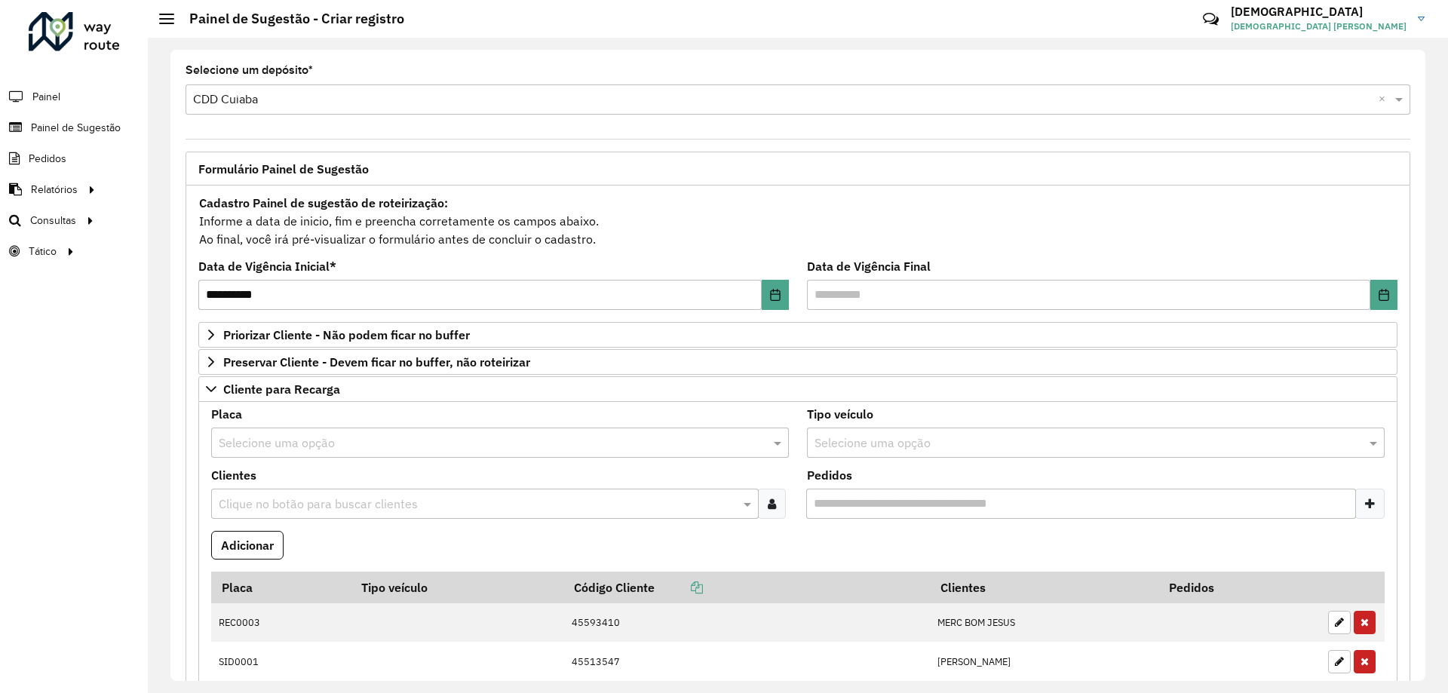
scroll to position [151, 0]
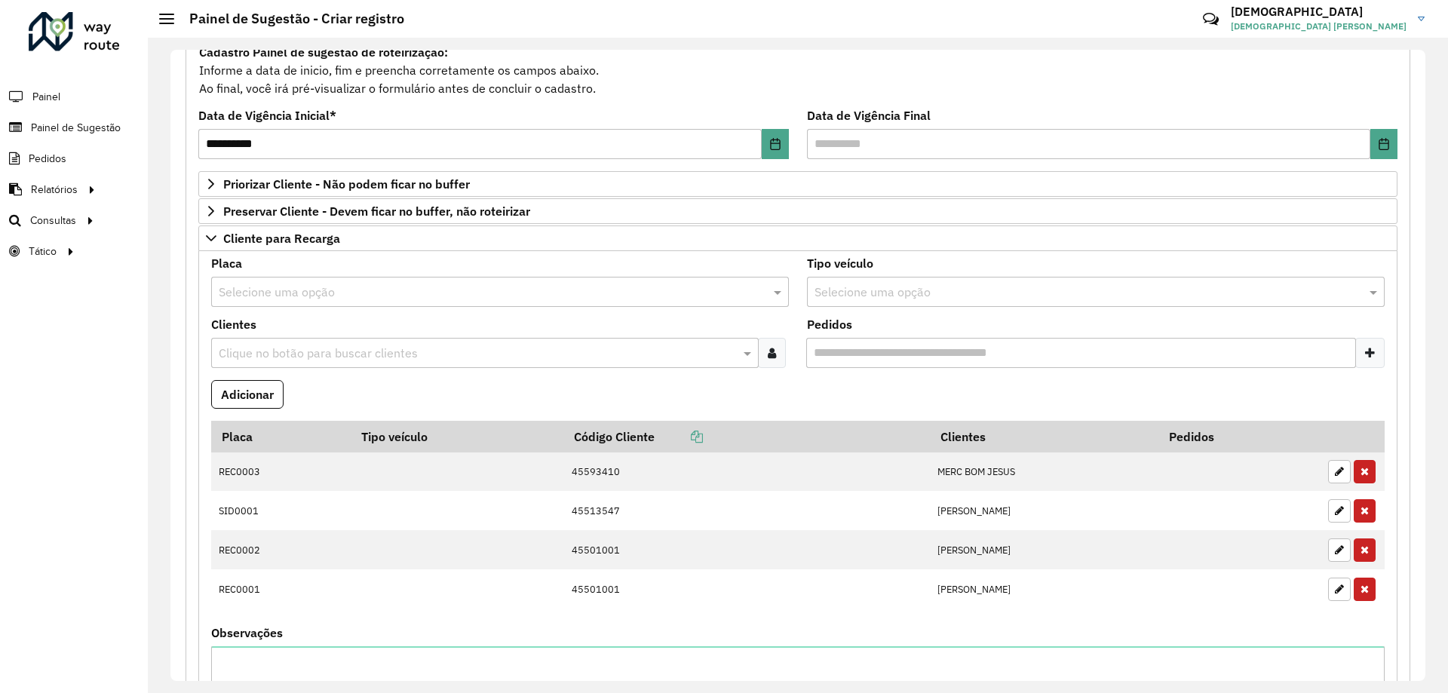
click at [268, 296] on input "text" at bounding box center [485, 293] width 532 height 18
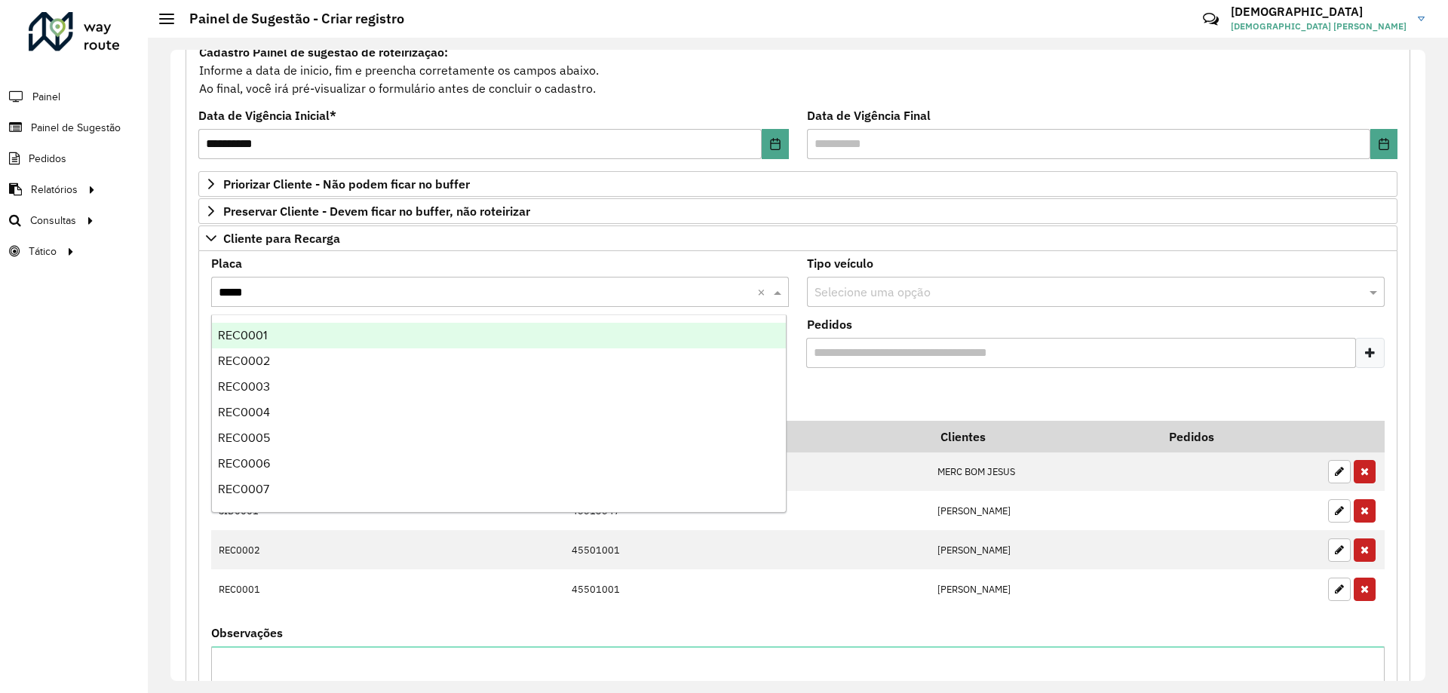
type input "******"
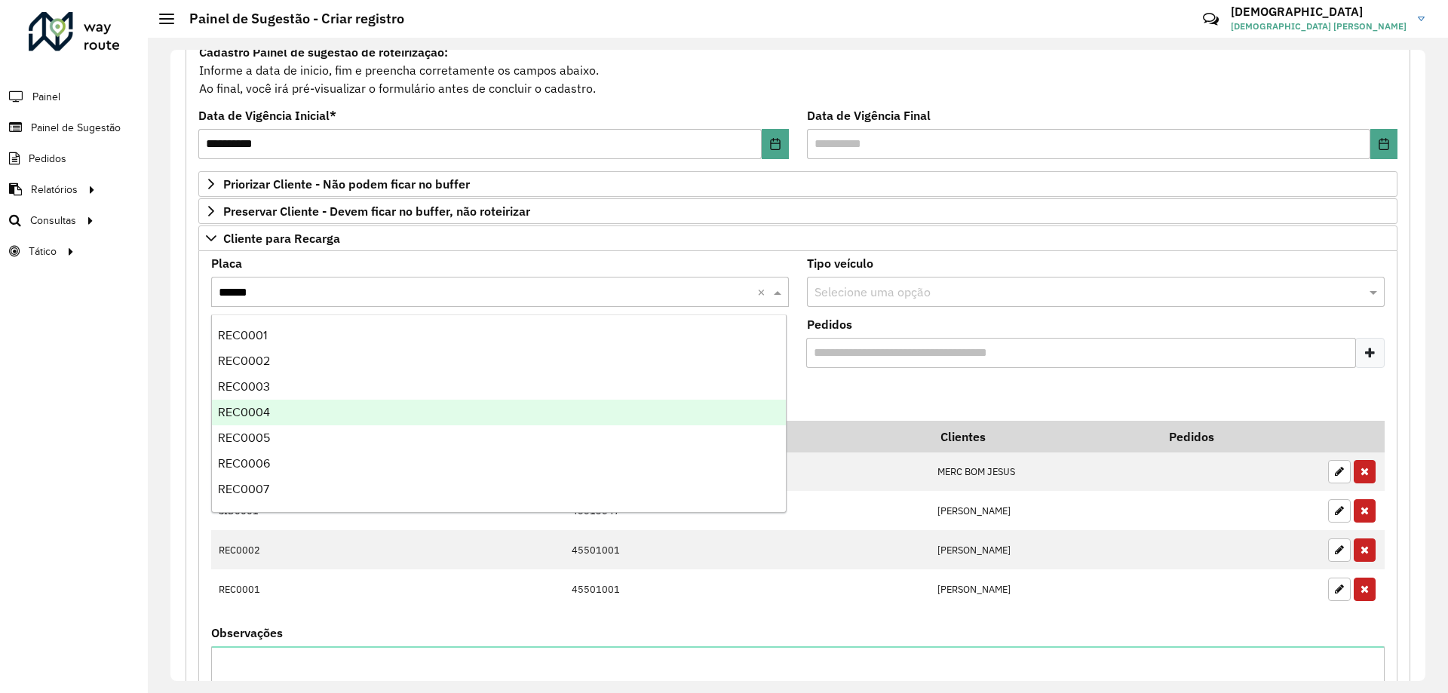
click at [279, 411] on div "REC0004" at bounding box center [499, 413] width 574 height 26
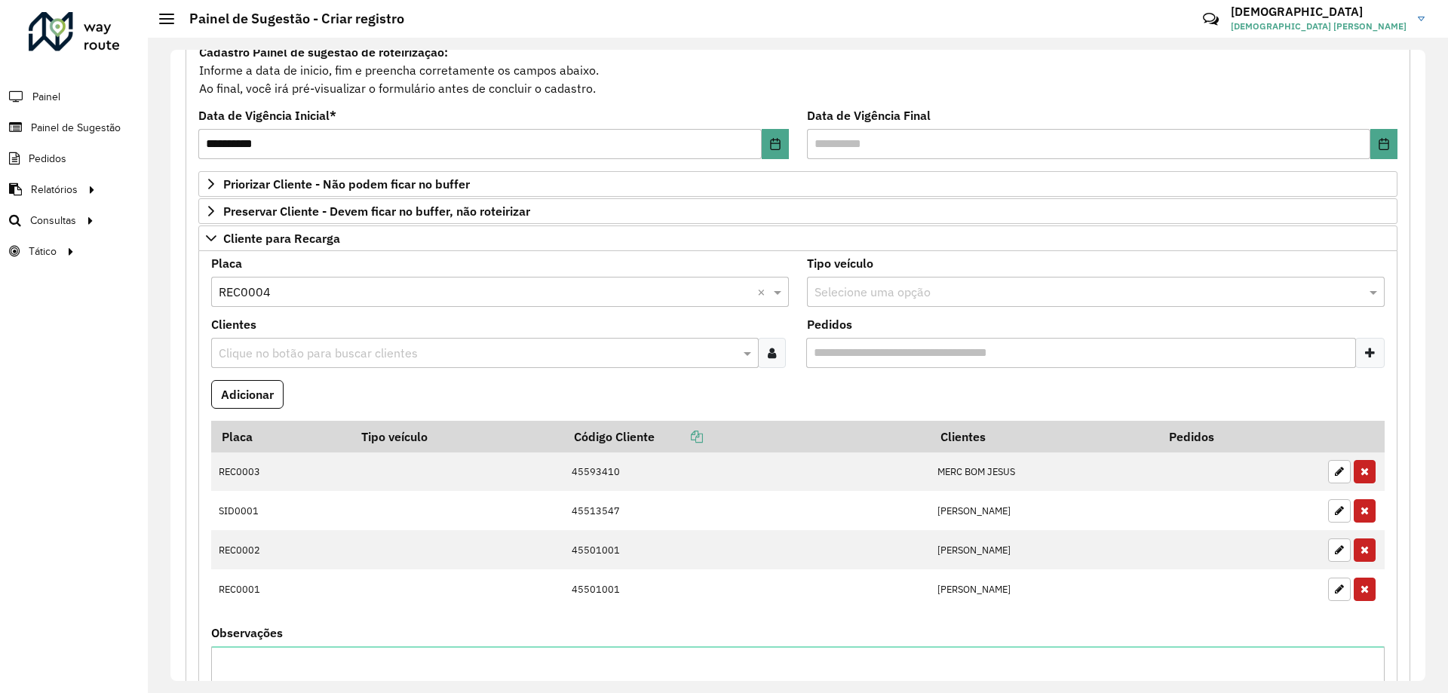
drag, startPoint x: 291, startPoint y: 383, endPoint x: 290, endPoint y: 373, distance: 9.9
click at [291, 382] on formly-field "Adicionar" at bounding box center [798, 400] width 1192 height 41
click at [294, 363] on formly-field "Clientes Clique no botão para buscar clientes" at bounding box center [500, 349] width 596 height 61
click at [301, 355] on input "text" at bounding box center [477, 354] width 525 height 18
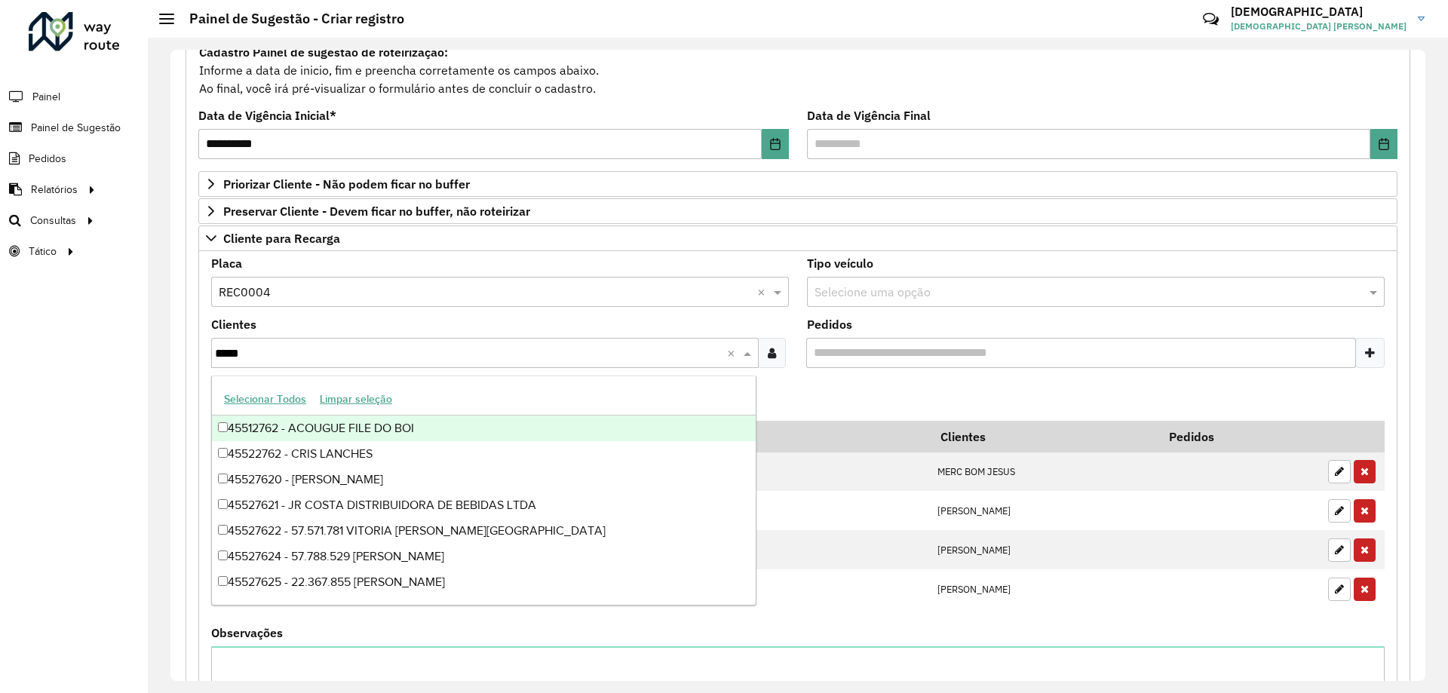
type input "*****"
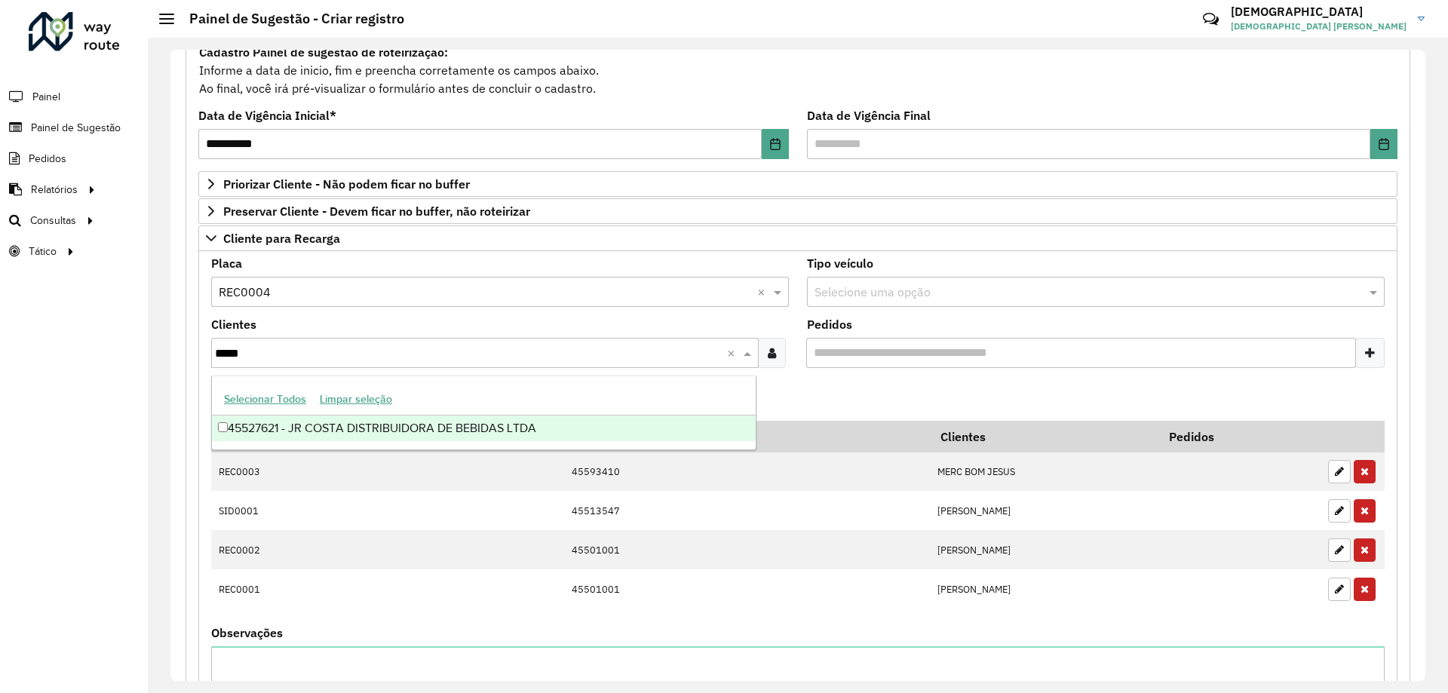
click at [304, 428] on div "45527621 - JR COSTA DISTRIBUIDORA DE BEBIDAS LTDA" at bounding box center [484, 429] width 544 height 26
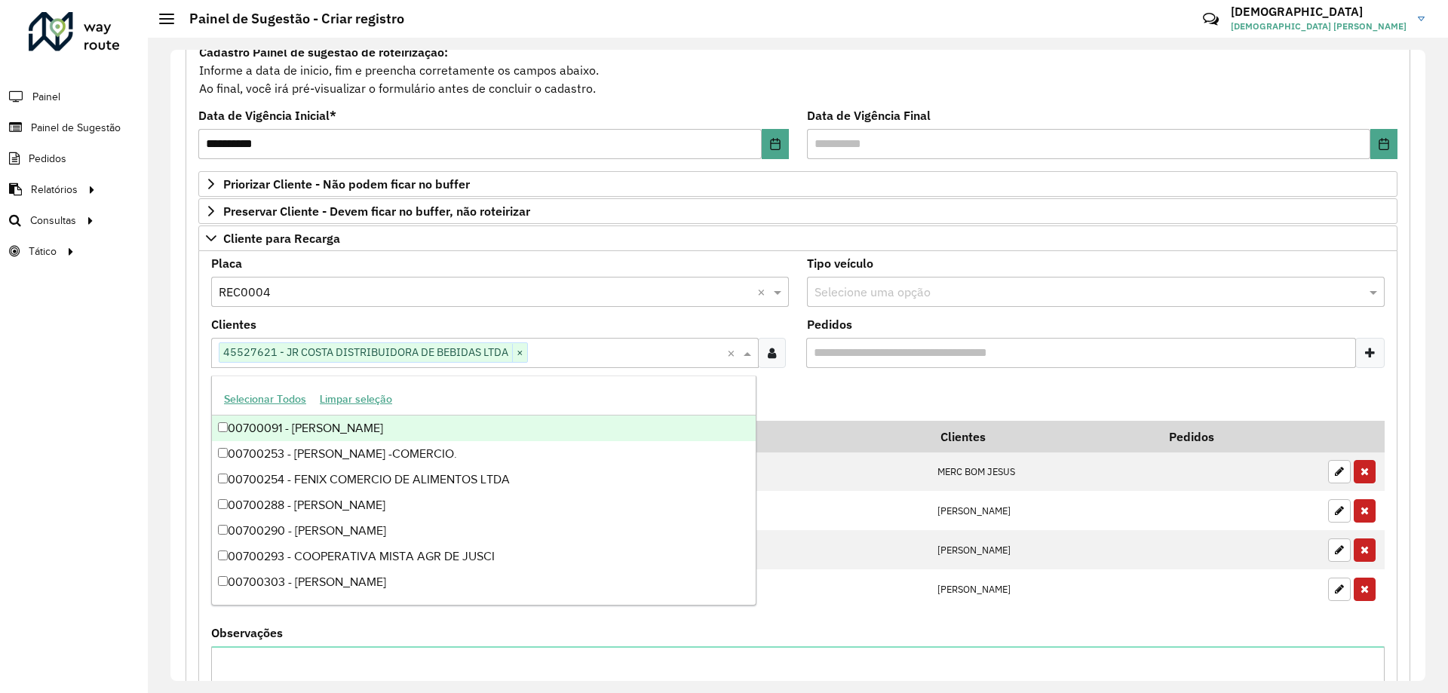
drag, startPoint x: 875, startPoint y: 390, endPoint x: 704, endPoint y: 395, distance: 171.3
click at [863, 394] on formly-field "Adicionar" at bounding box center [798, 400] width 1192 height 41
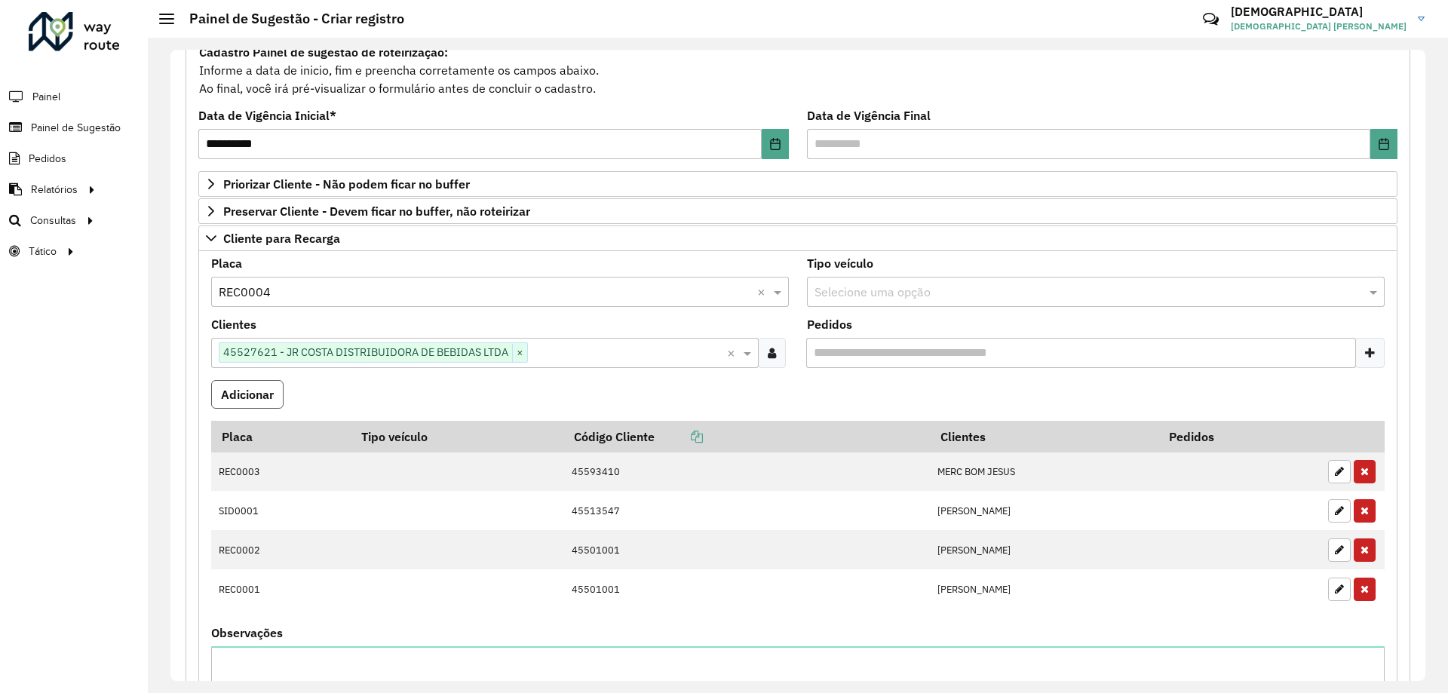
click at [231, 397] on button "Adicionar" at bounding box center [247, 394] width 72 height 29
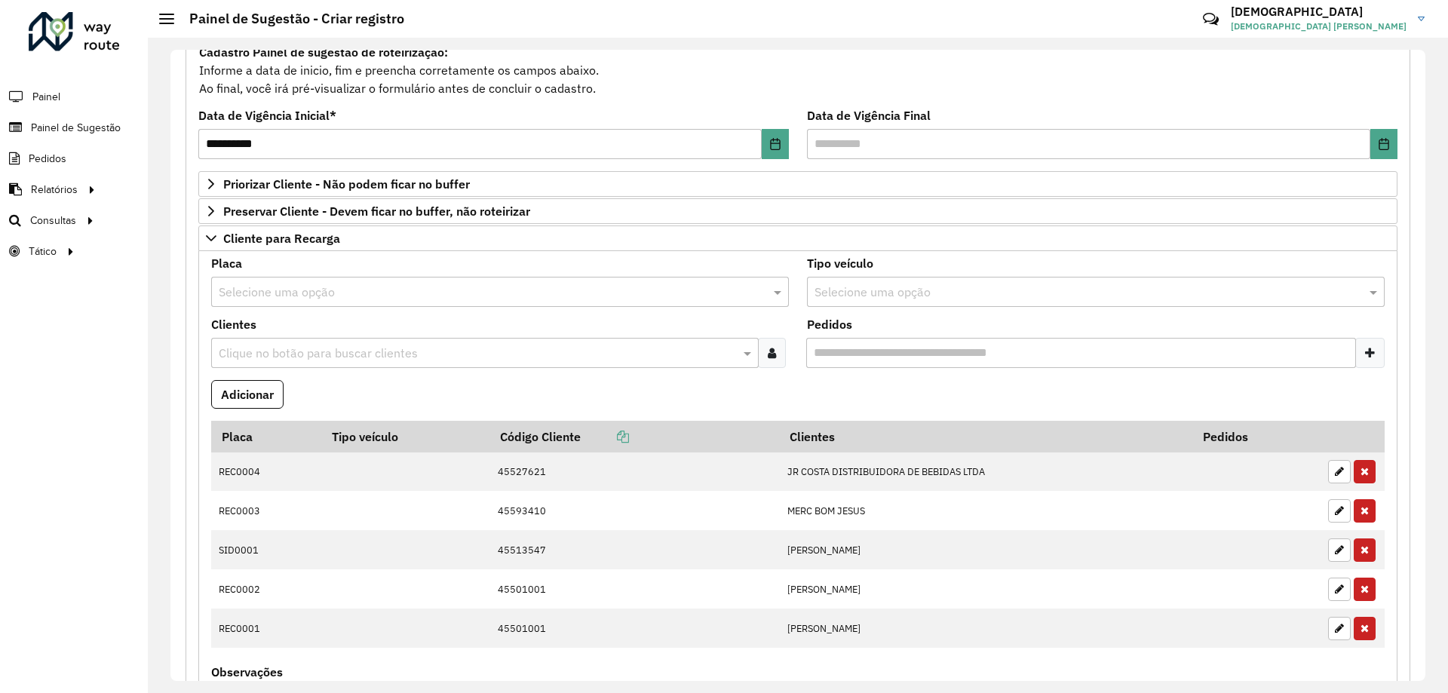
click at [266, 298] on input "text" at bounding box center [485, 293] width 532 height 18
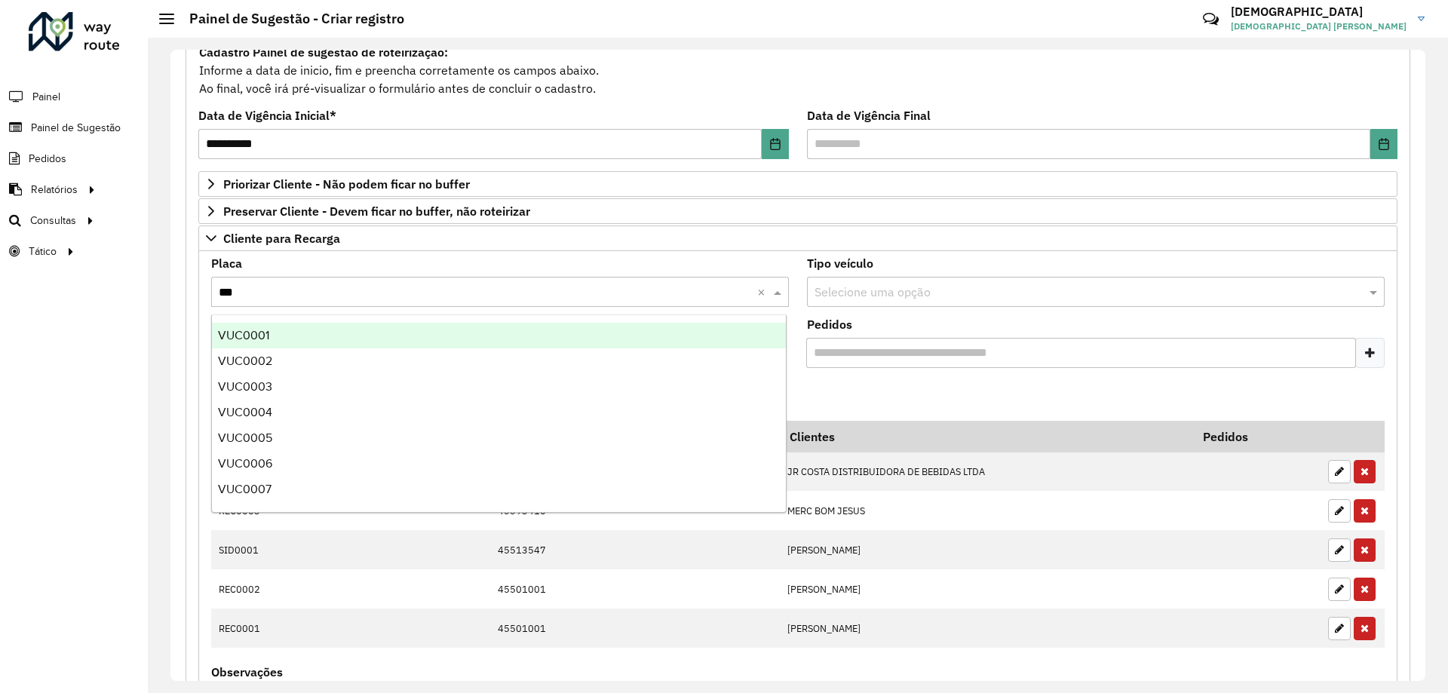
type input "***"
click at [880, 395] on formly-field "Adicionar" at bounding box center [798, 400] width 1192 height 41
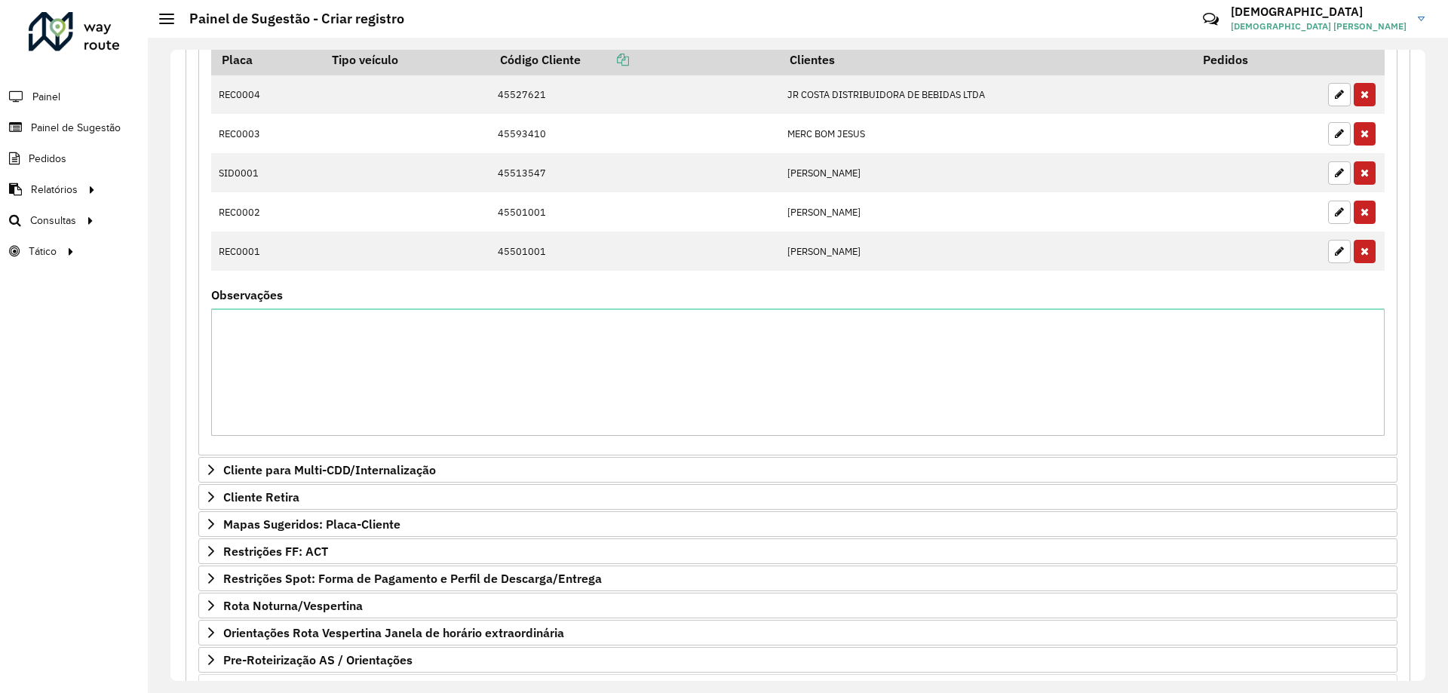
scroll to position [640, 0]
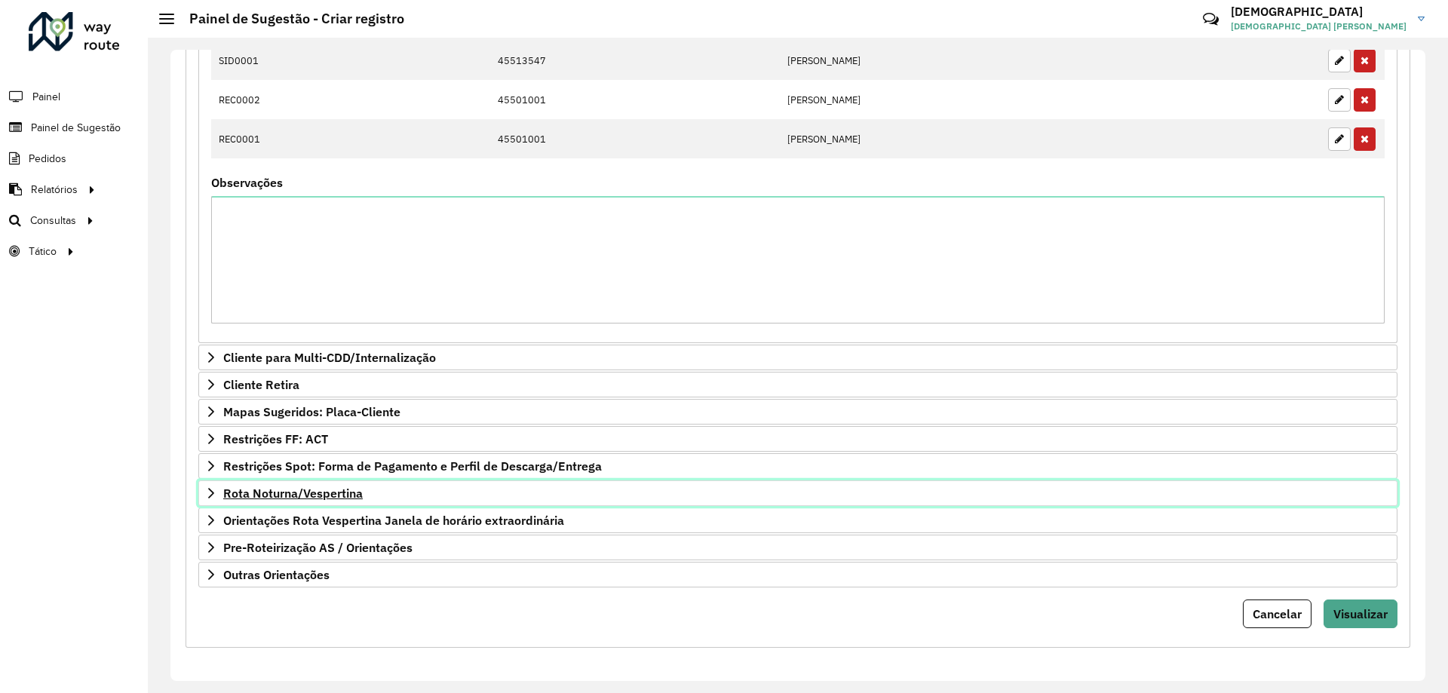
click at [304, 502] on link "Rota Noturna/Vespertina" at bounding box center [797, 493] width 1199 height 26
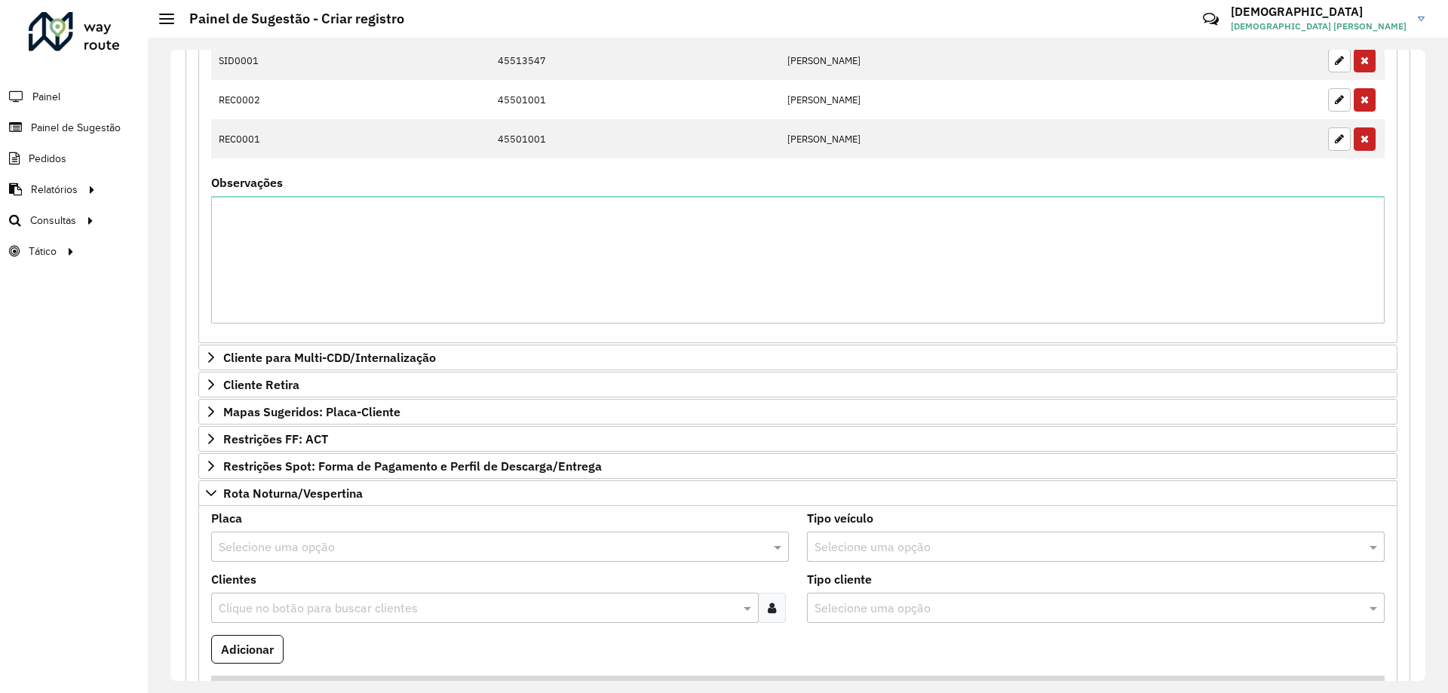
click at [305, 544] on input "text" at bounding box center [485, 547] width 532 height 18
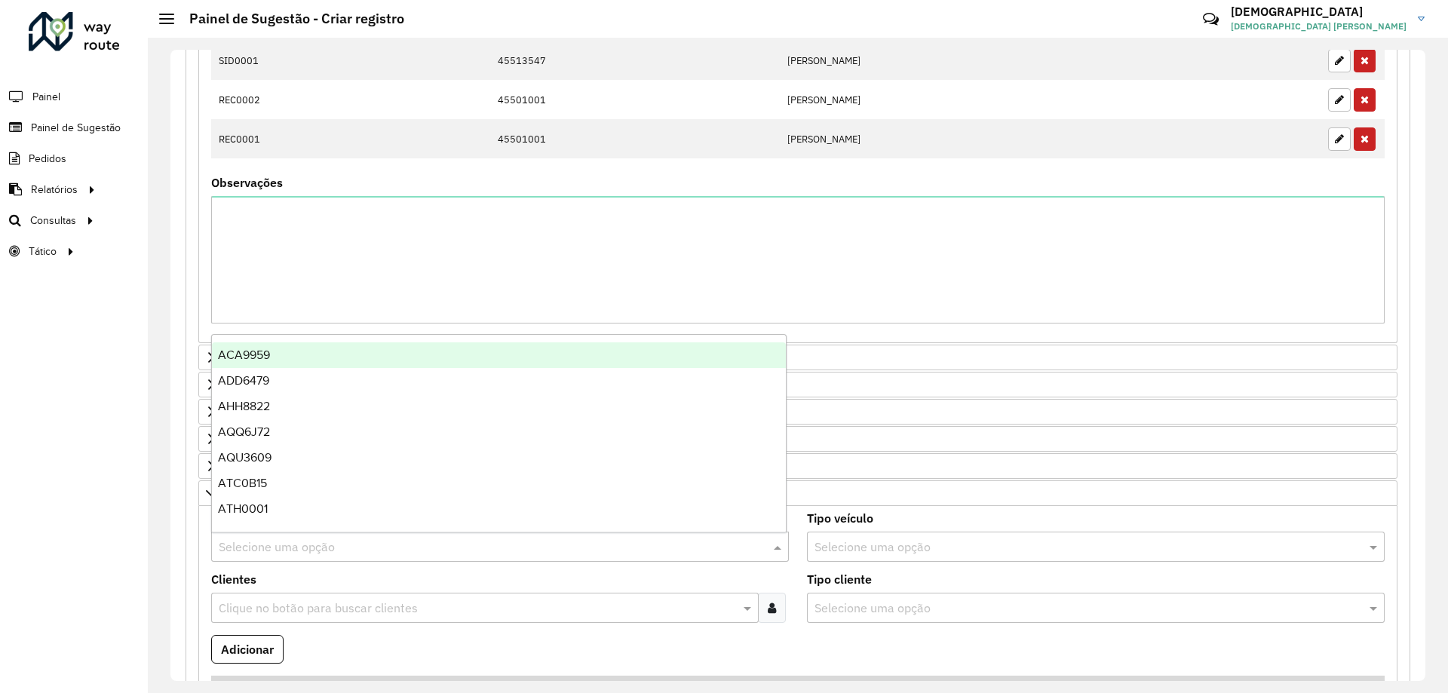
click at [383, 544] on input "text" at bounding box center [485, 547] width 532 height 18
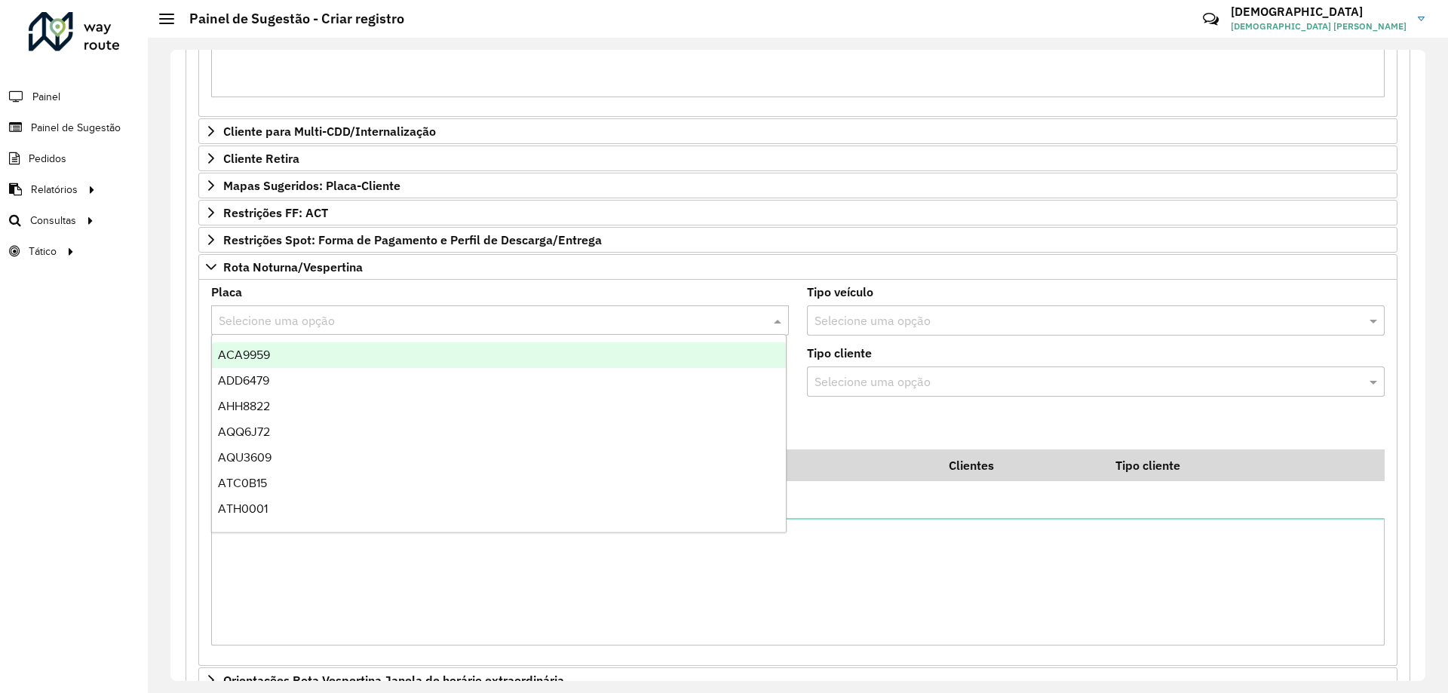
scroll to position [1026, 0]
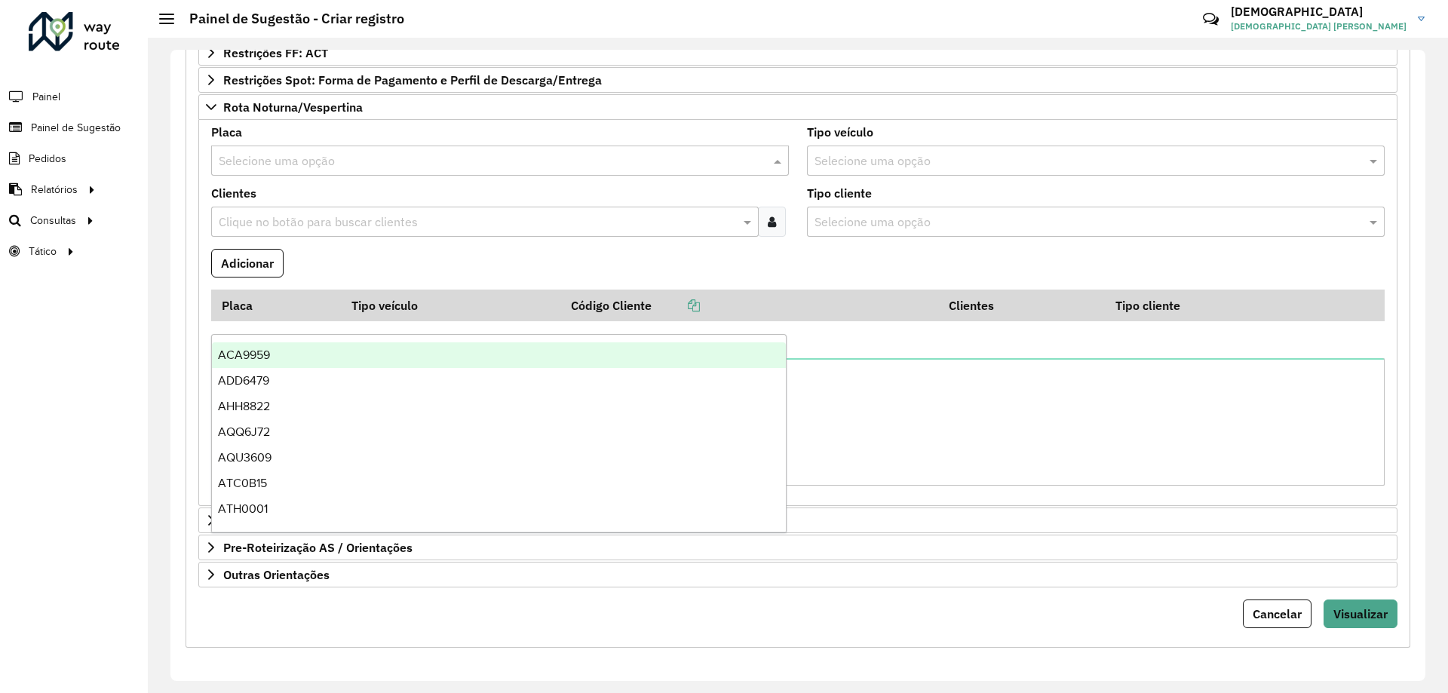
click at [790, 273] on formly-field "Adicionar" at bounding box center [798, 269] width 1192 height 41
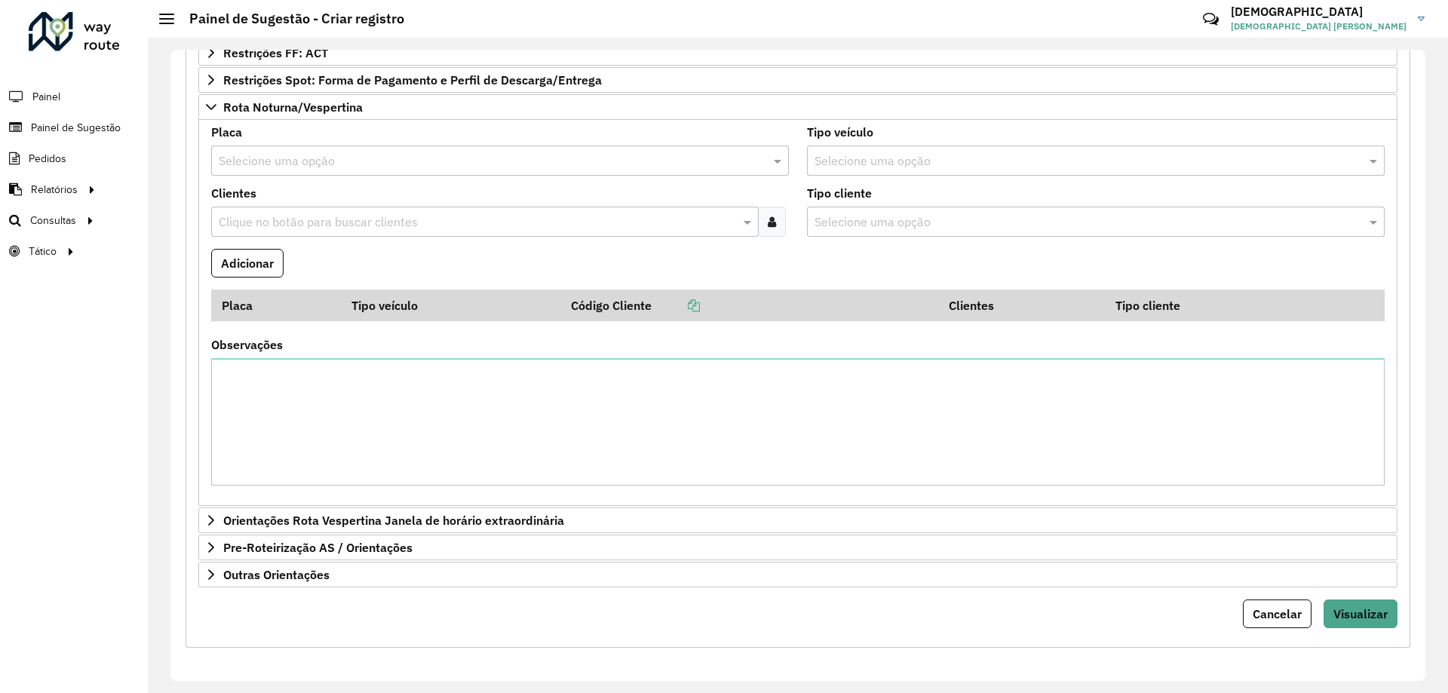
click at [277, 158] on input "text" at bounding box center [485, 161] width 532 height 18
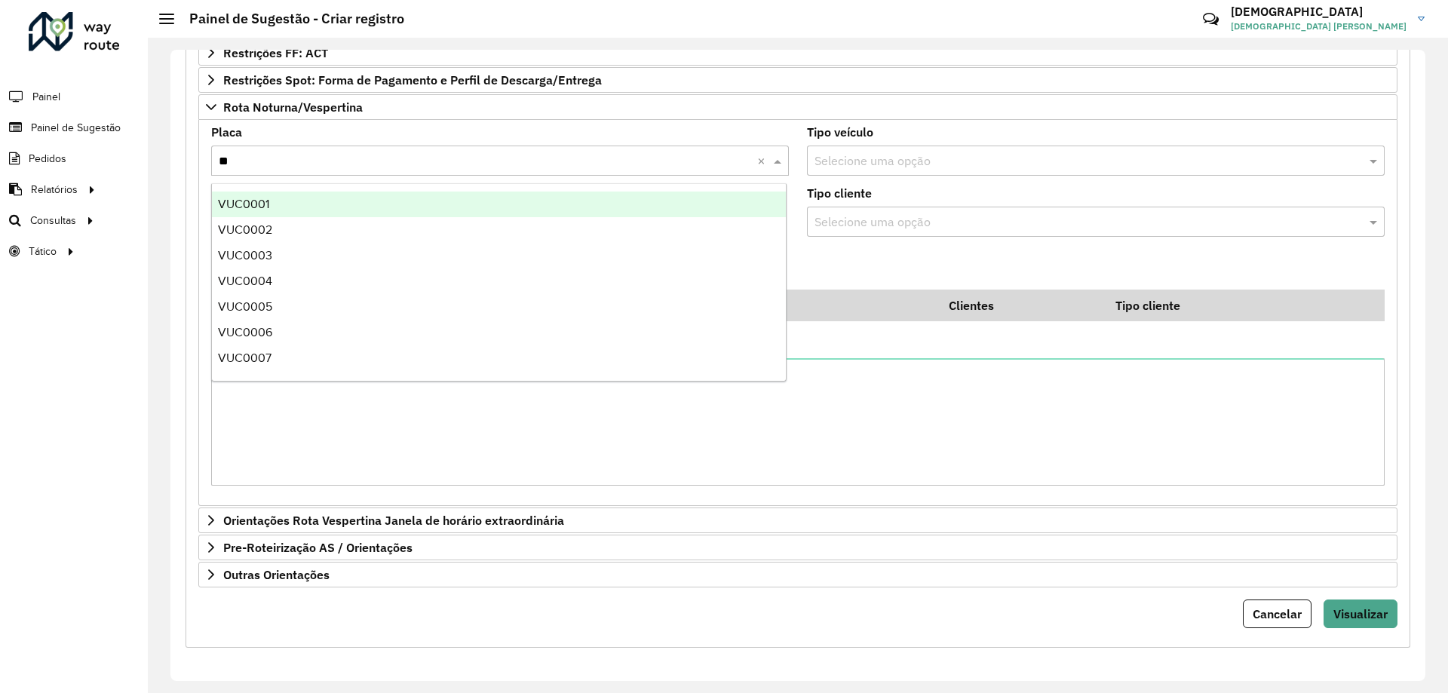
type input "***"
click at [276, 198] on div "VUC0001" at bounding box center [499, 205] width 574 height 26
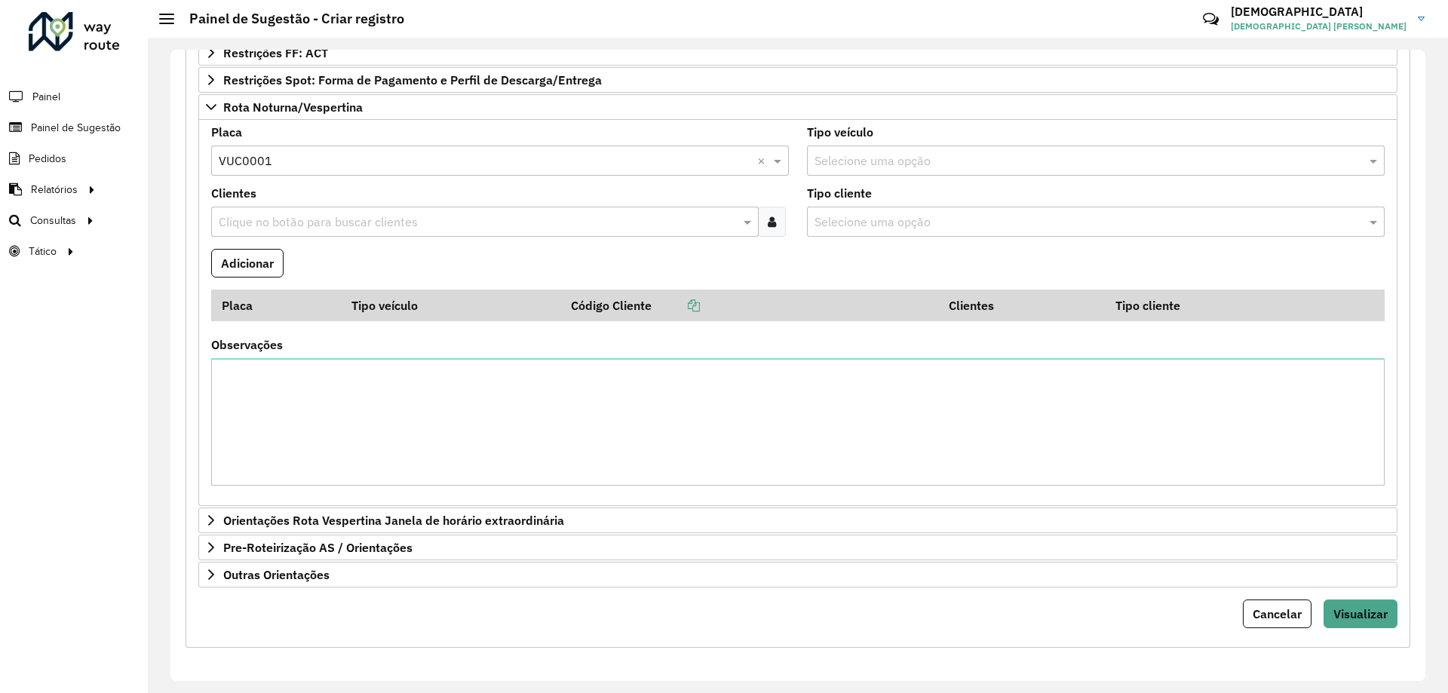
click at [259, 284] on formly-wrapper-form-field "Adicionar" at bounding box center [247, 269] width 72 height 41
click at [253, 266] on button "Adicionar" at bounding box center [247, 263] width 72 height 29
